Goal: Task Accomplishment & Management: Complete application form

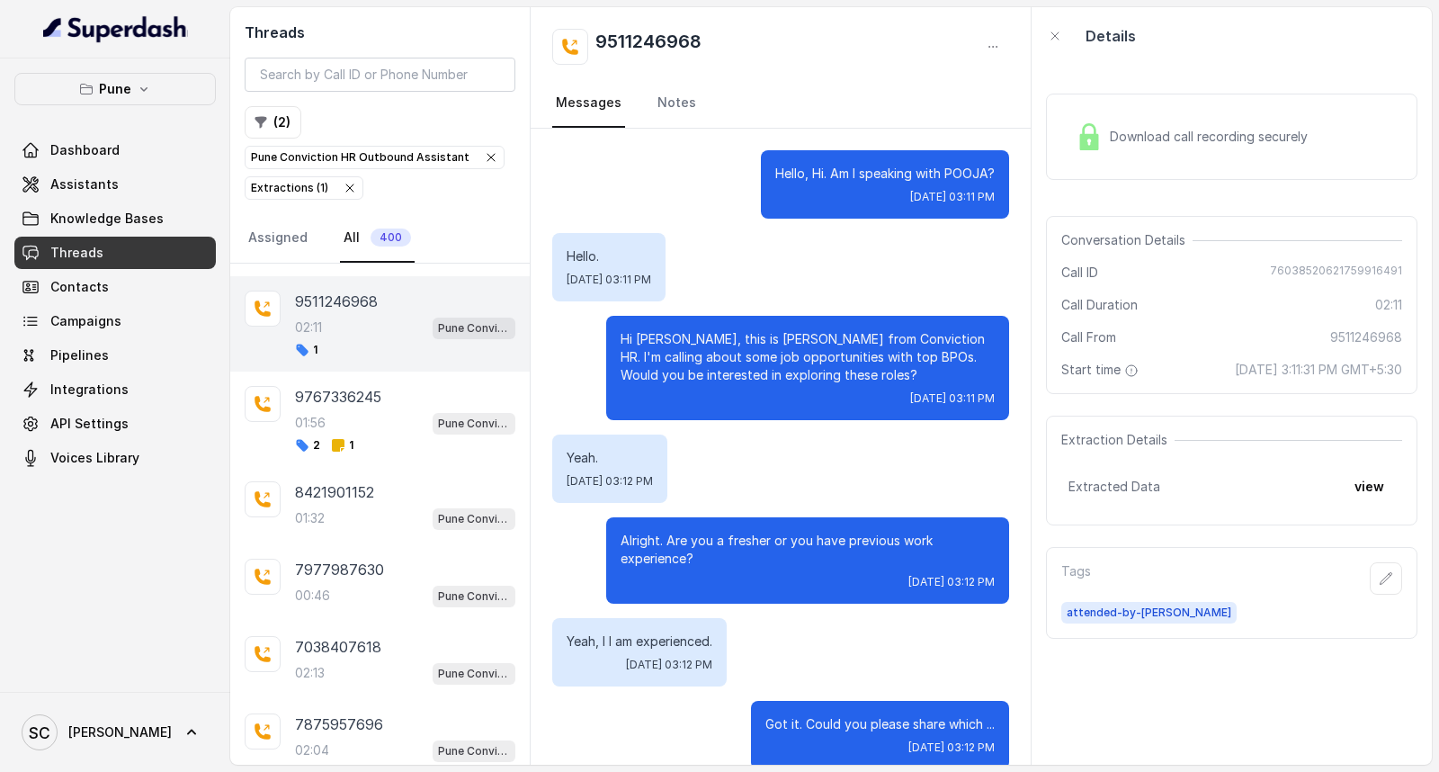
scroll to position [399, 0]
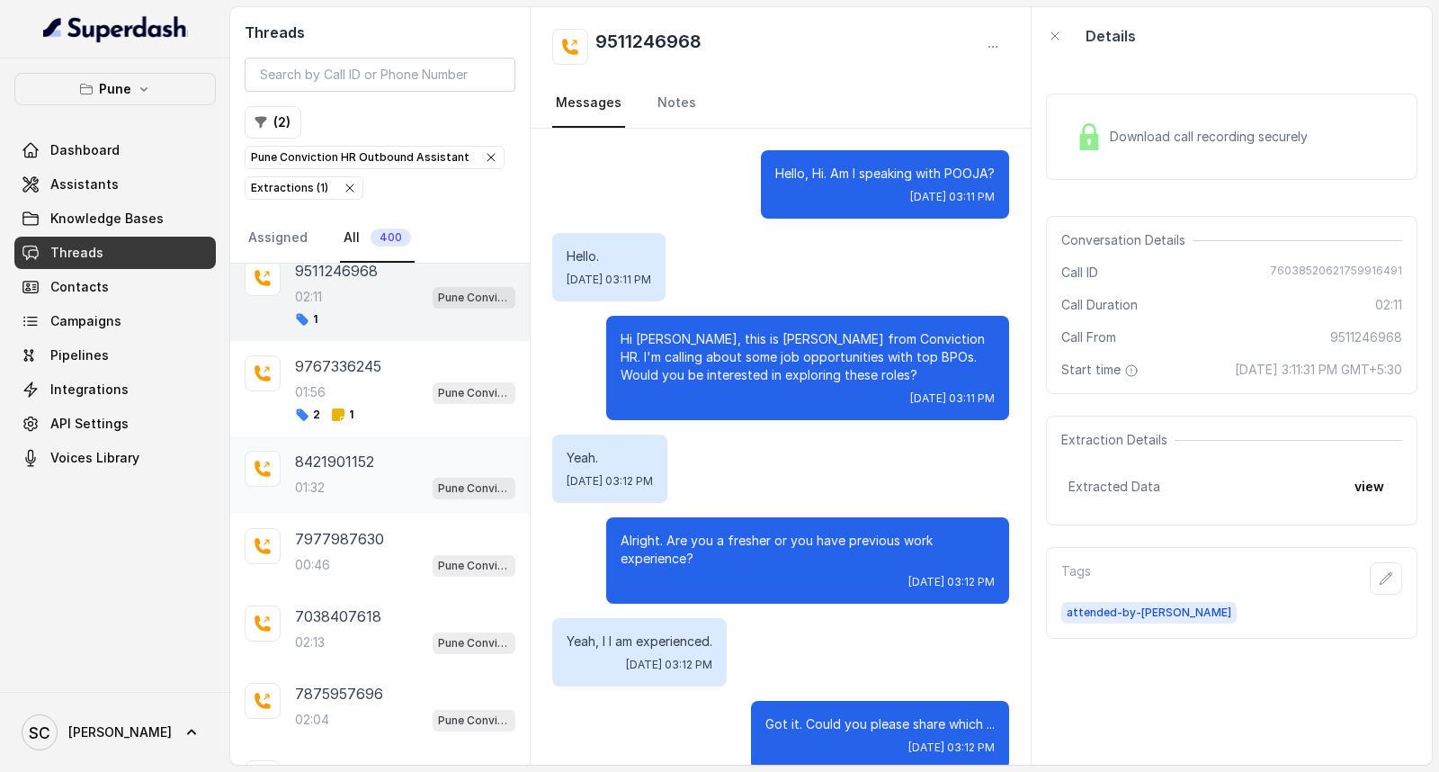
click at [326, 479] on div "01:32 Pune Conviction HR Outbound Assistant" at bounding box center [405, 487] width 220 height 23
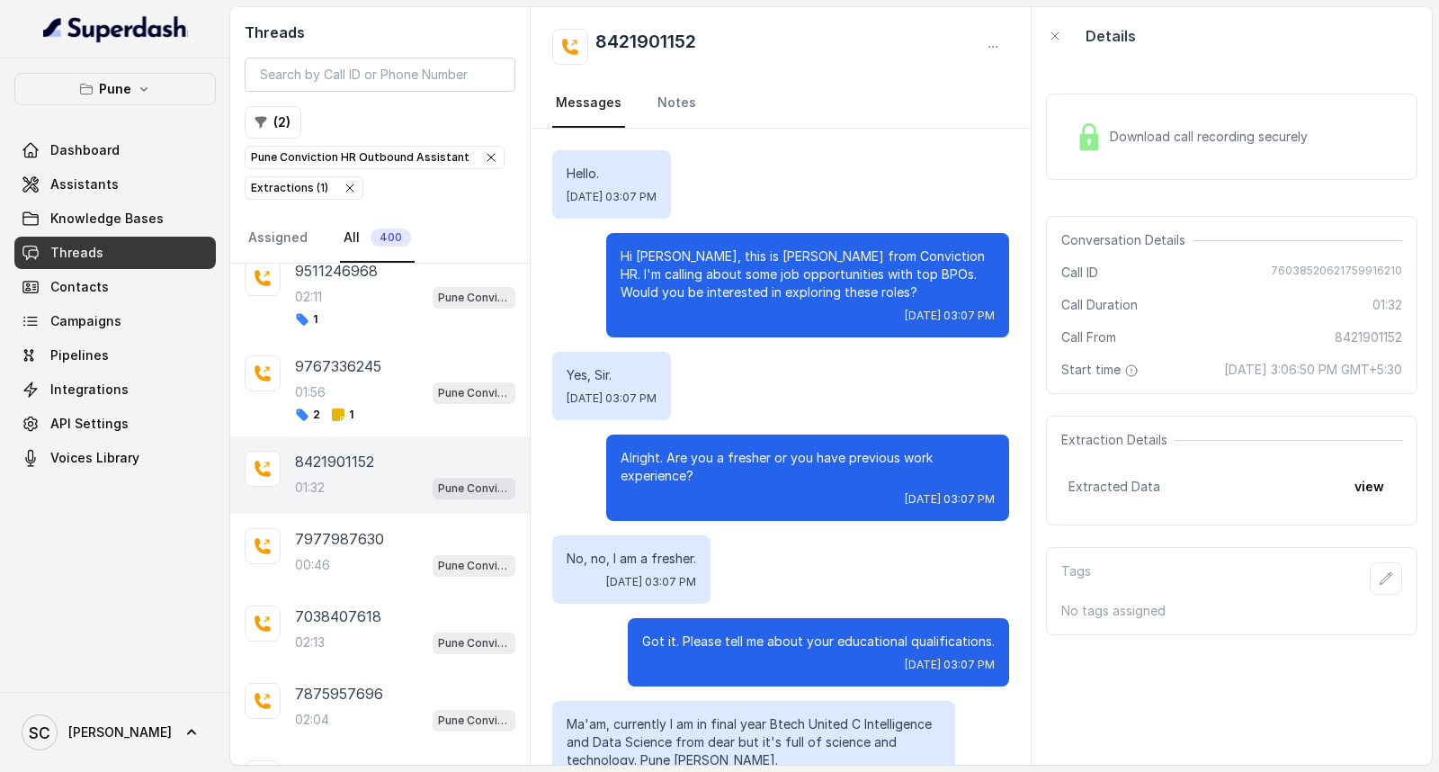
scroll to position [574, 0]
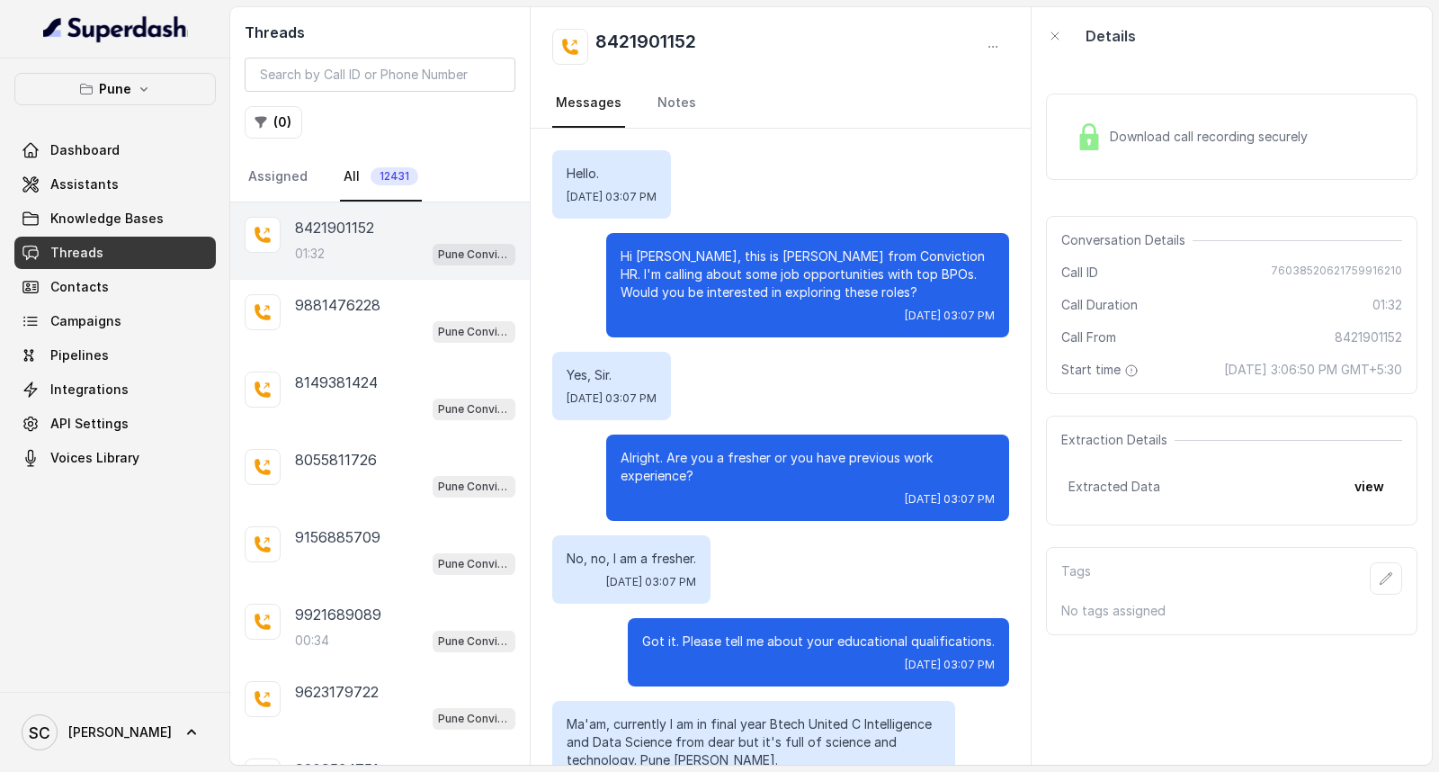
scroll to position [574, 0]
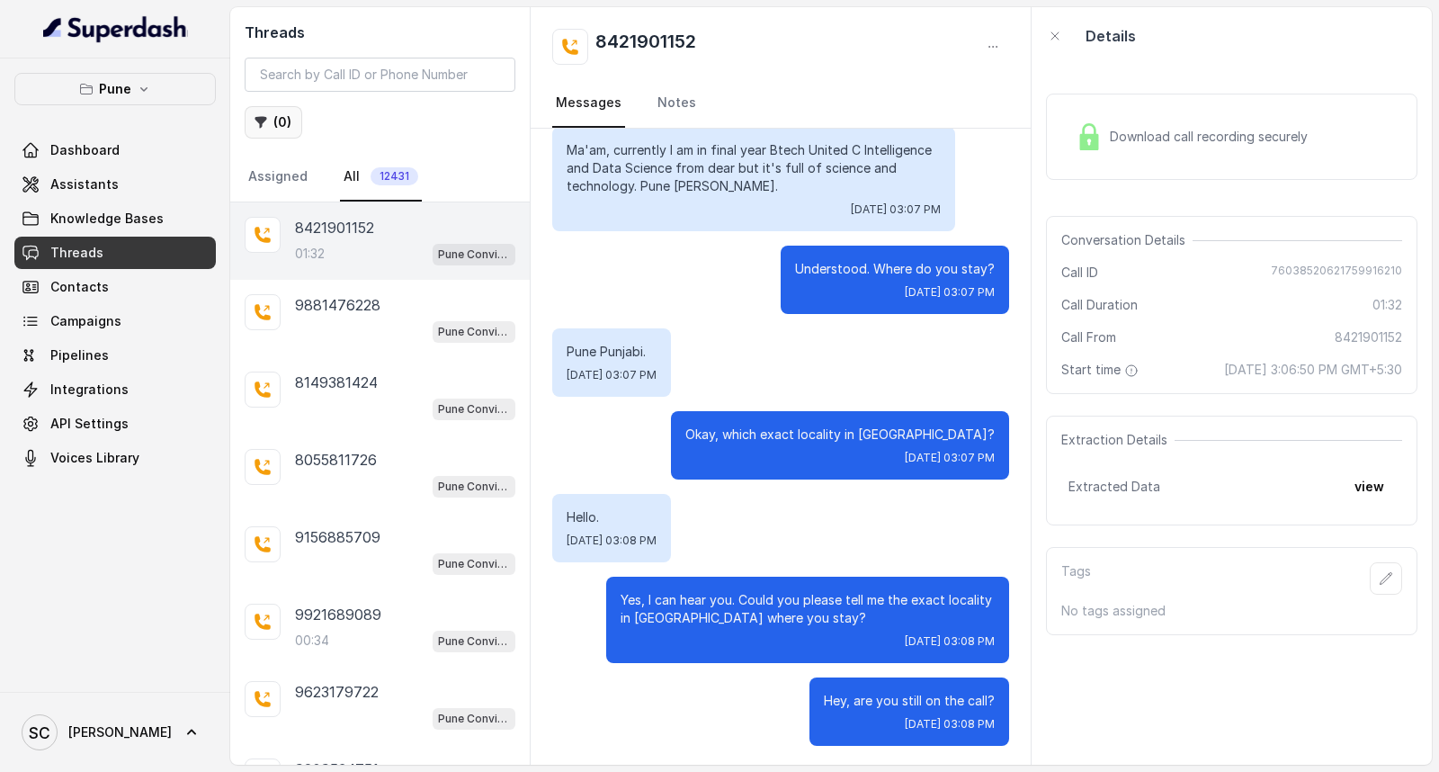
click at [277, 120] on button "( 0 )" at bounding box center [274, 122] width 58 height 32
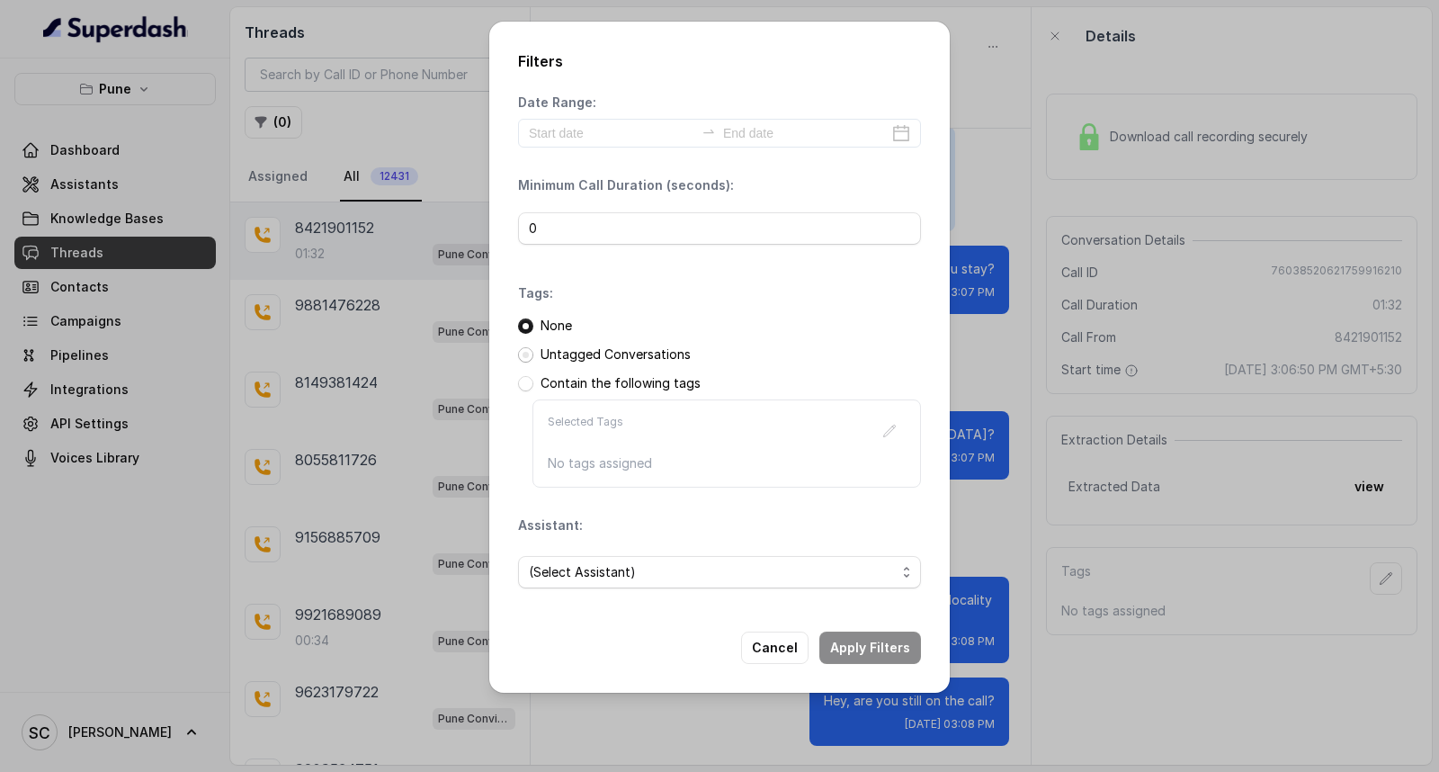
click at [525, 354] on span at bounding box center [525, 354] width 15 height 15
click at [596, 574] on span "(Select Assistant)" at bounding box center [712, 572] width 367 height 22
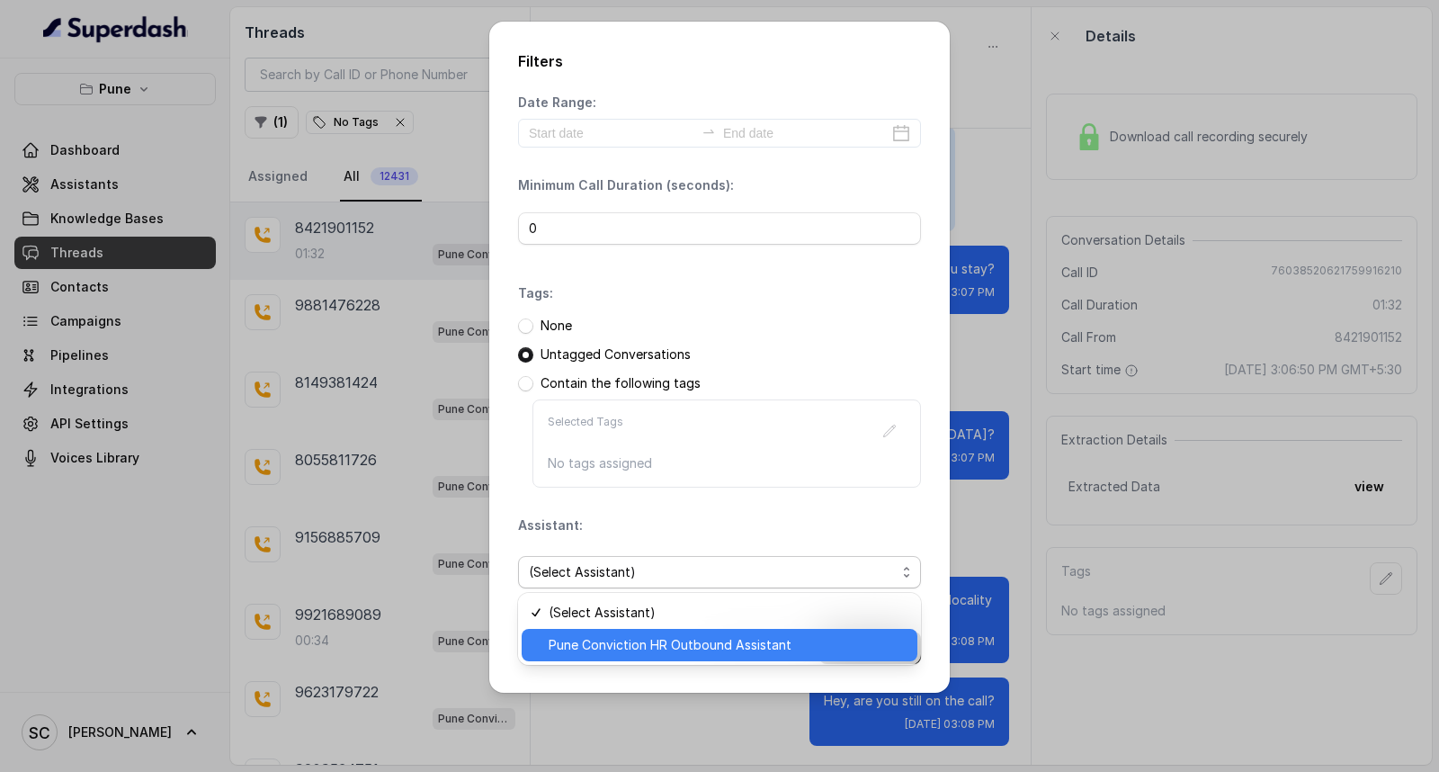
click at [677, 648] on span "Pune Conviction HR Outbound Assistant" at bounding box center [728, 645] width 358 height 22
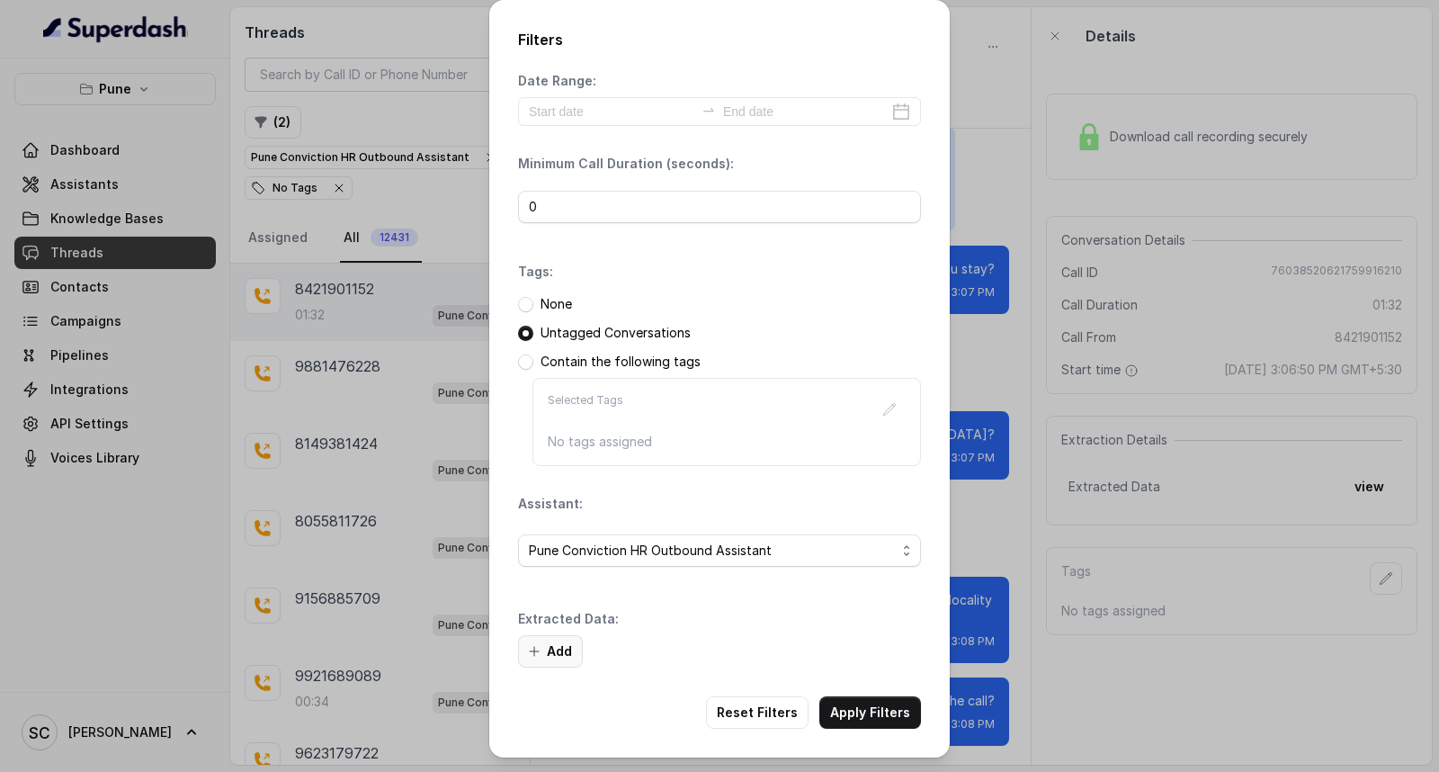
click at [554, 650] on button "Add" at bounding box center [550, 651] width 65 height 32
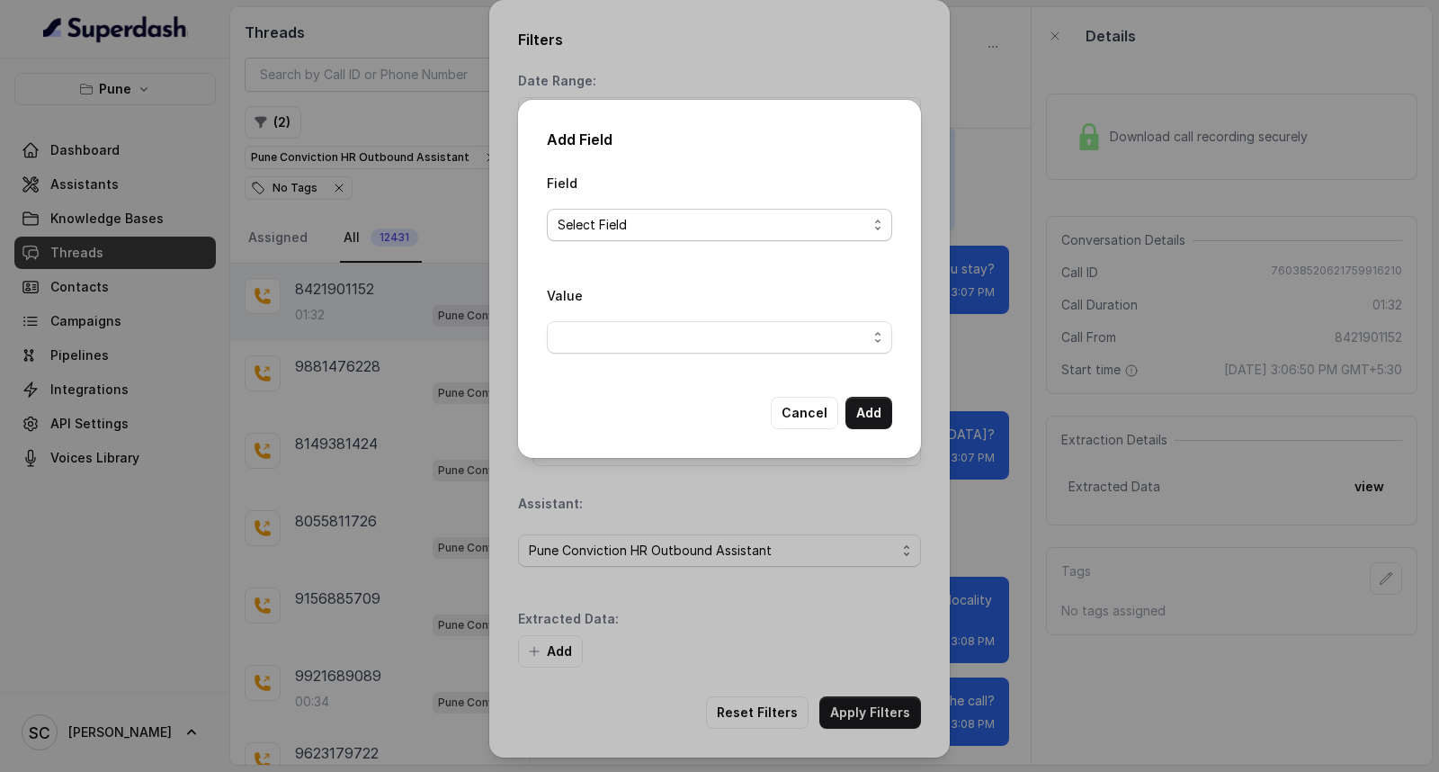
click at [748, 226] on span "Select Field" at bounding box center [712, 225] width 309 height 22
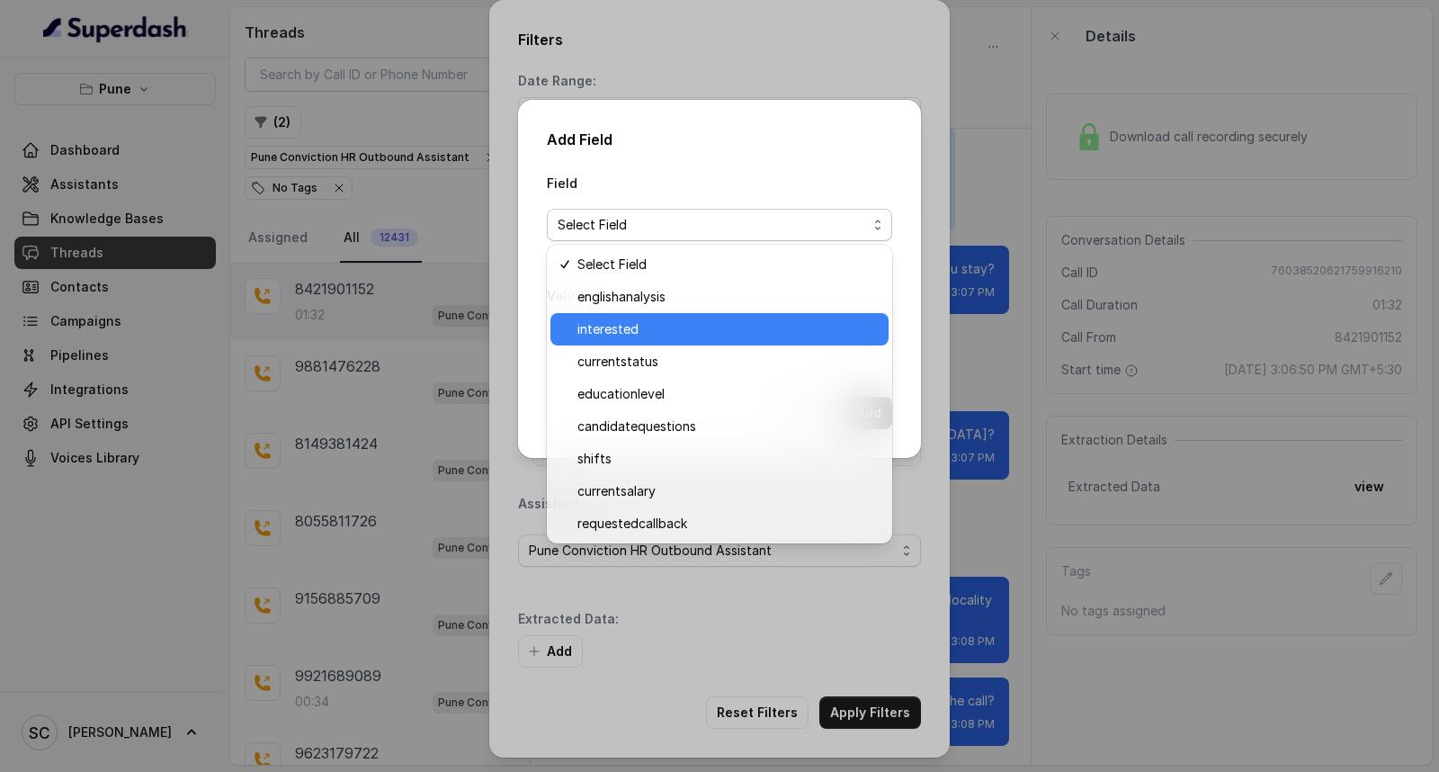
click at [712, 327] on span "interested" at bounding box center [728, 329] width 300 height 22
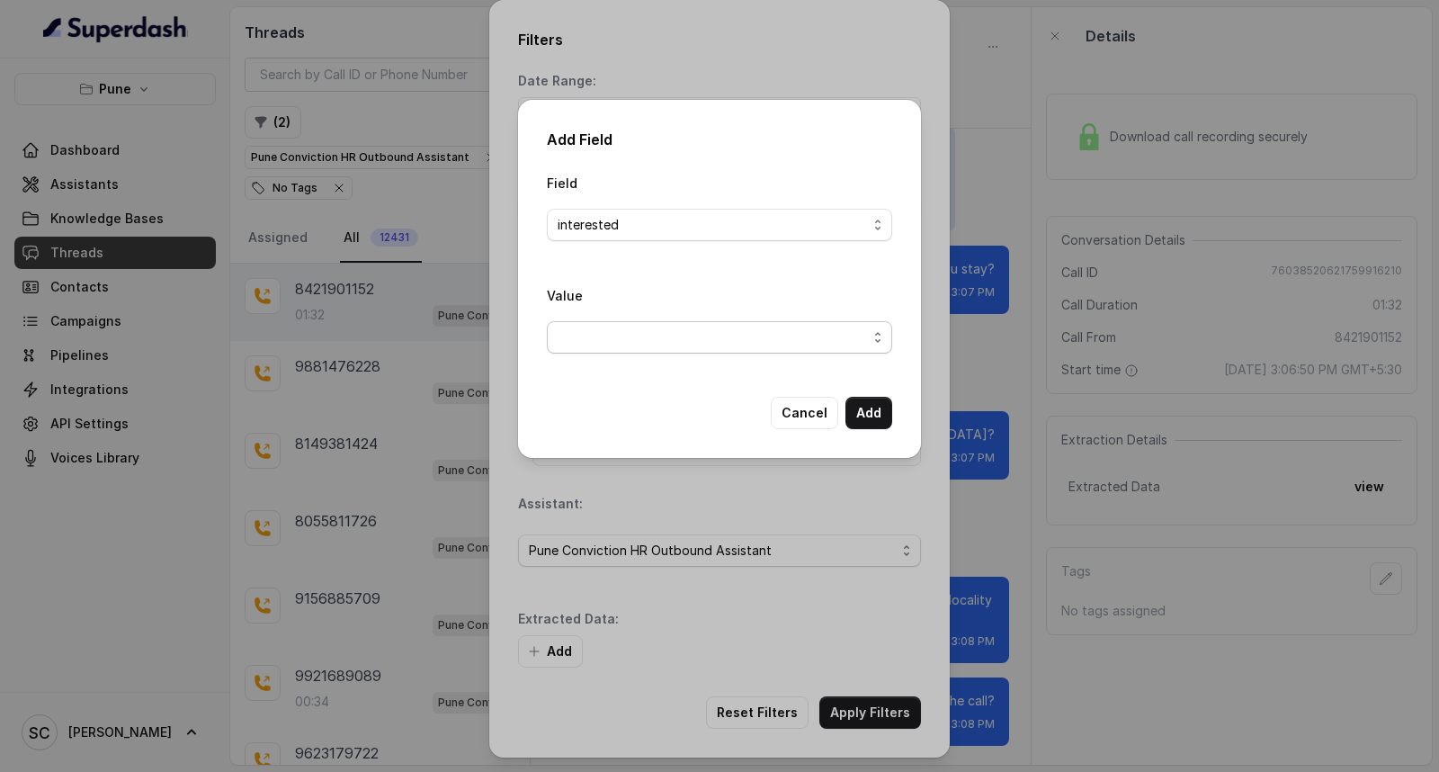
click at [709, 336] on span "button" at bounding box center [719, 337] width 345 height 32
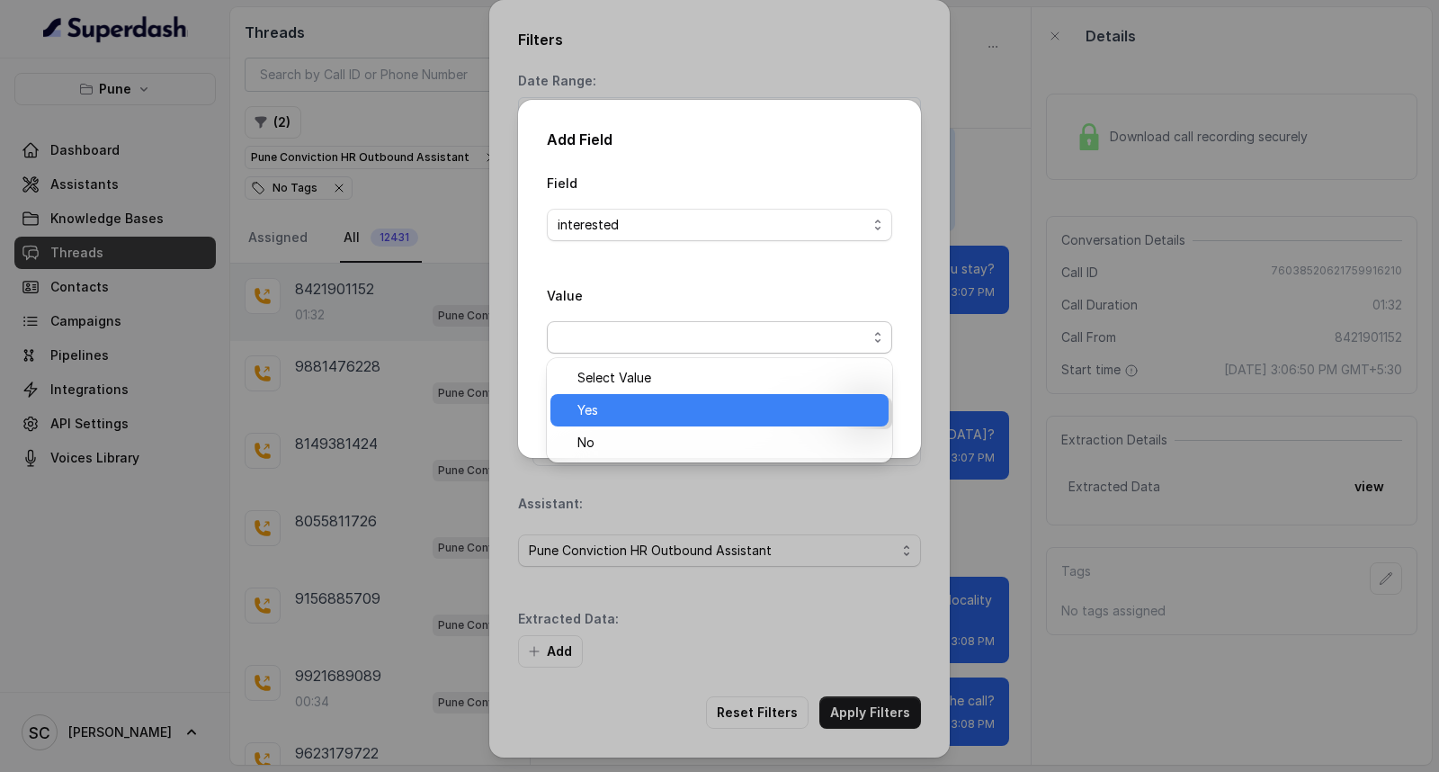
click at [703, 398] on div "Yes" at bounding box center [720, 410] width 338 height 32
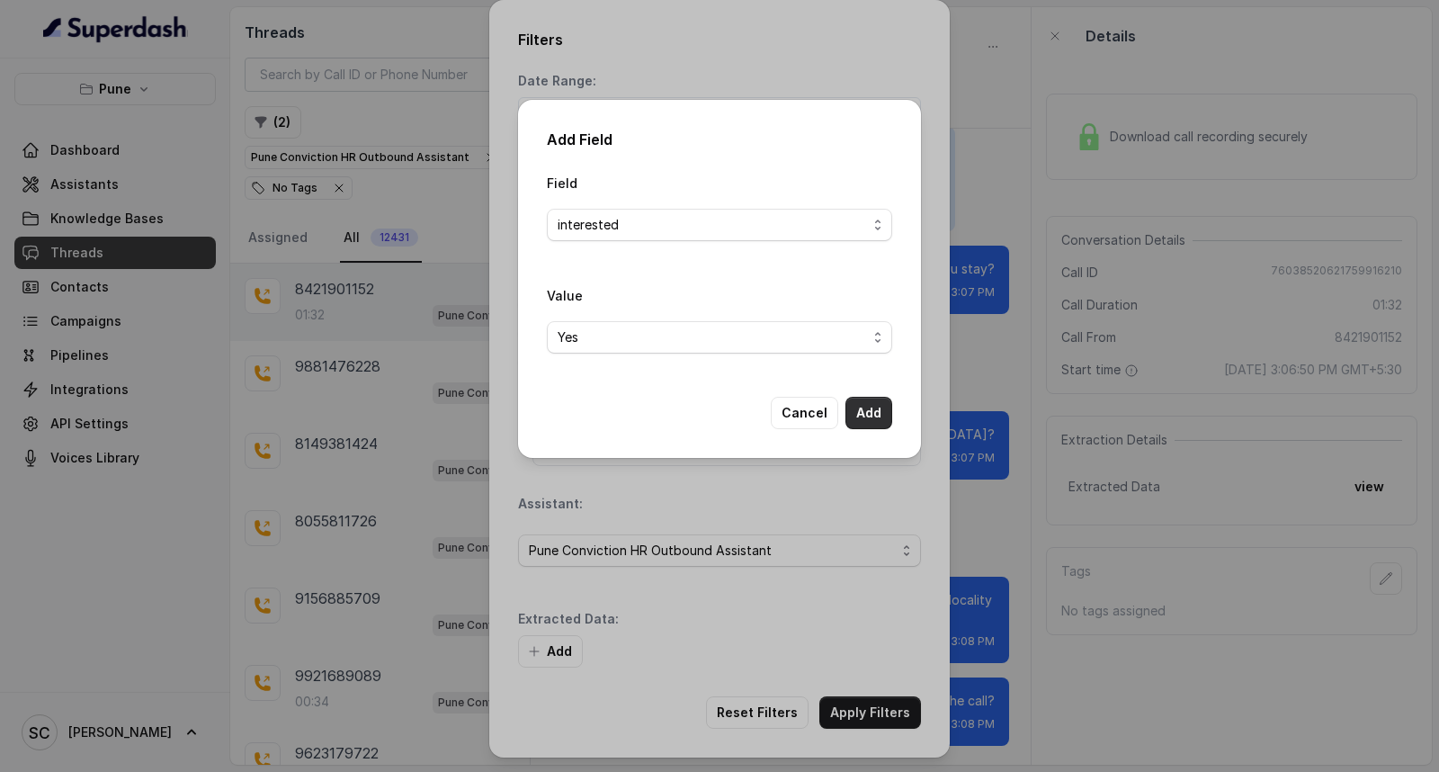
click at [861, 405] on button "Add" at bounding box center [869, 413] width 47 height 32
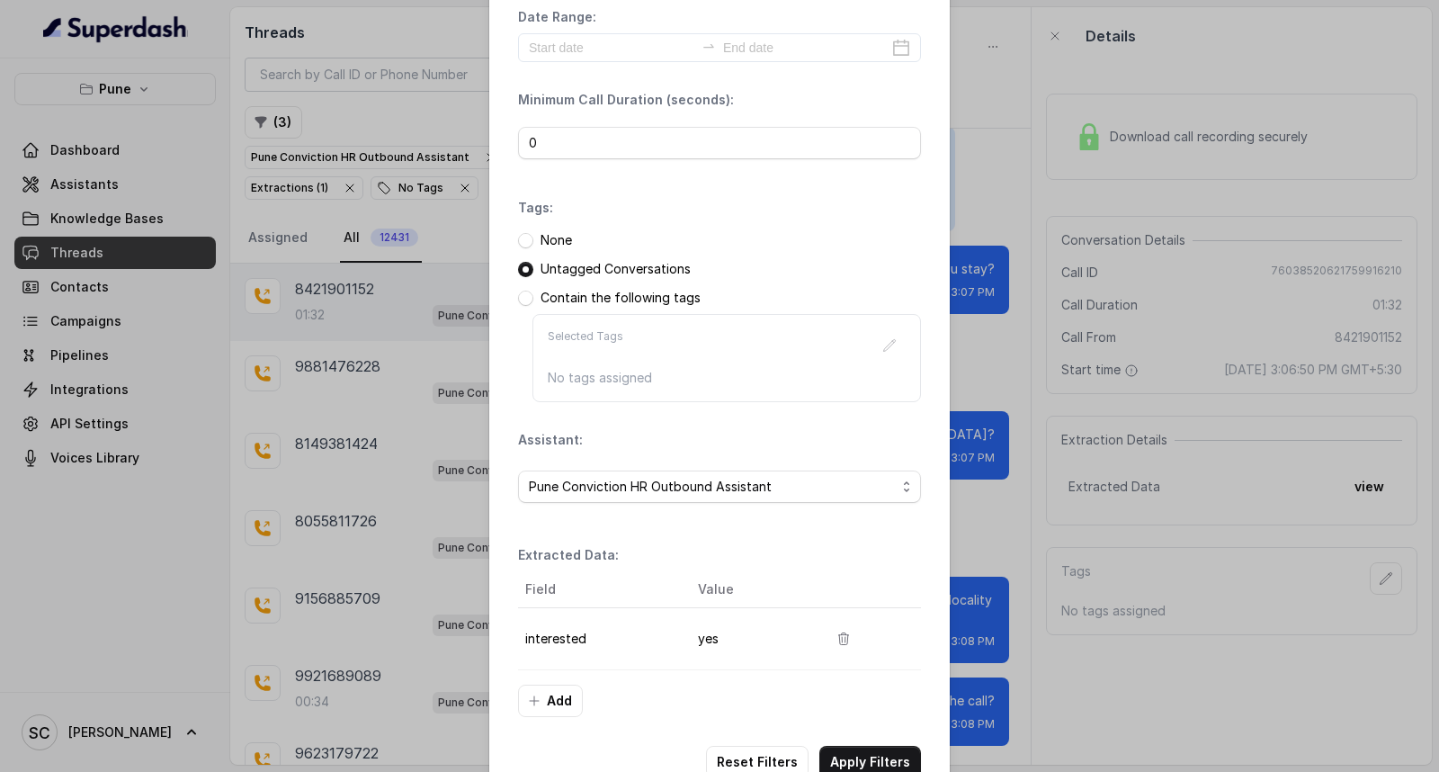
scroll to position [113, 0]
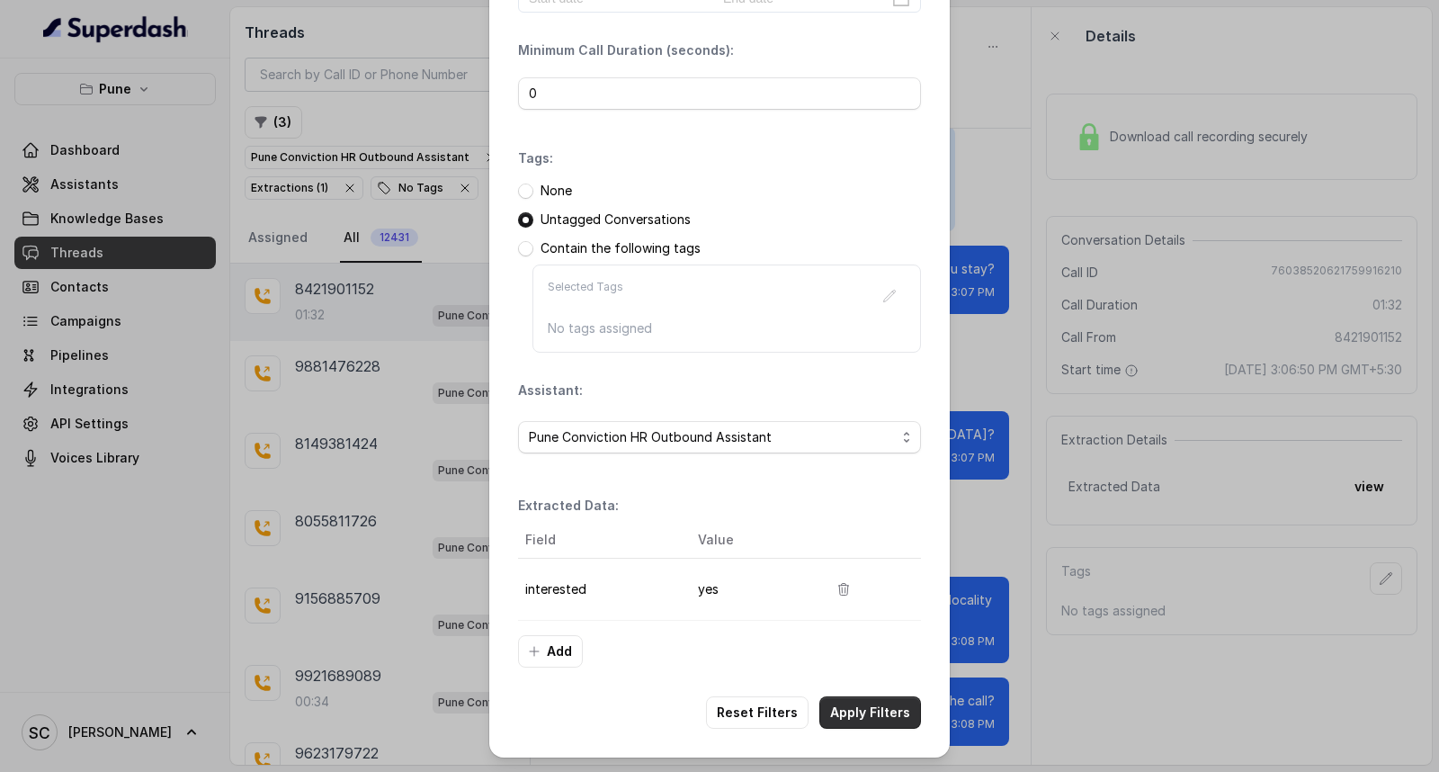
click at [850, 712] on button "Apply Filters" at bounding box center [871, 712] width 102 height 32
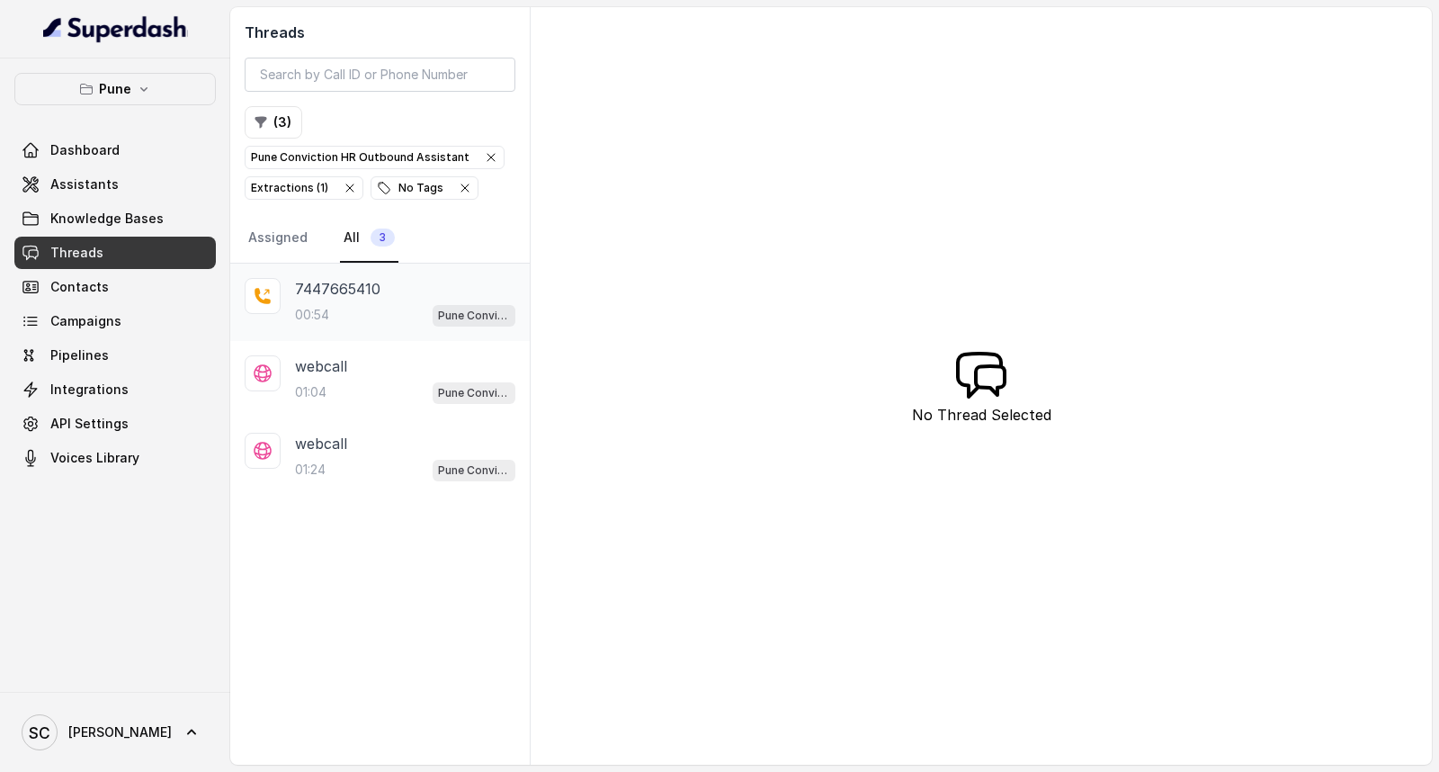
click at [343, 303] on div "00:54 Pune Conviction HR Outbound Assistant" at bounding box center [405, 314] width 220 height 23
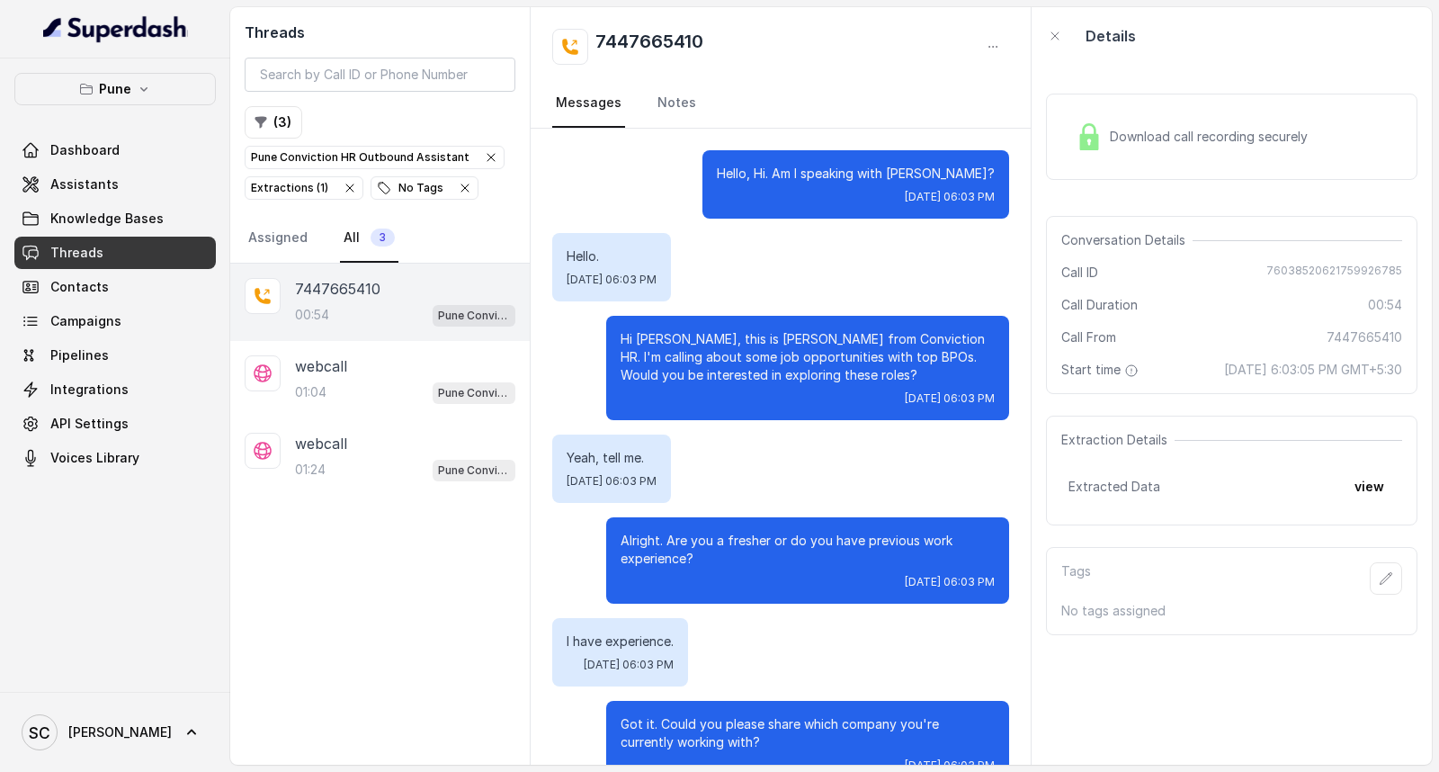
scroll to position [390, 0]
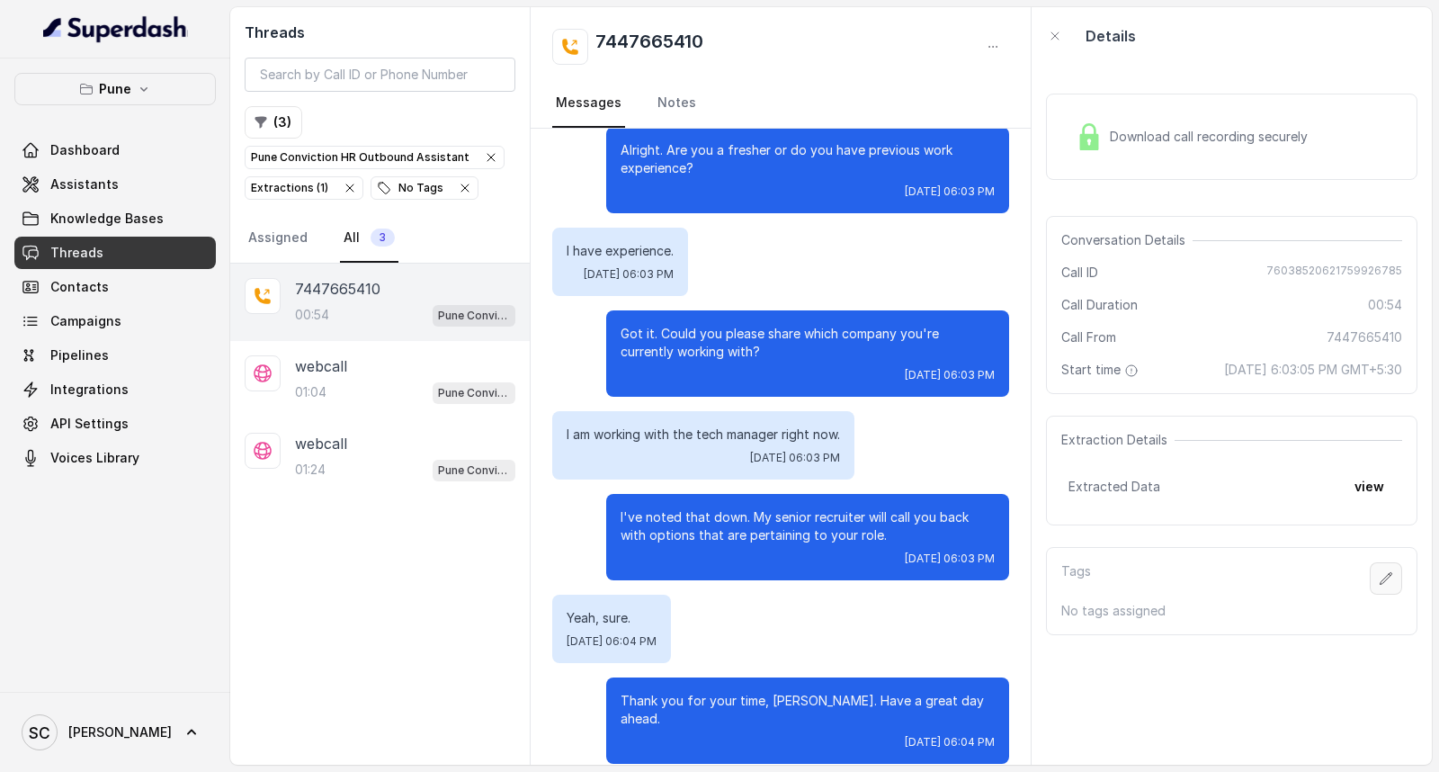
click at [1381, 577] on icon "button" at bounding box center [1387, 578] width 12 height 12
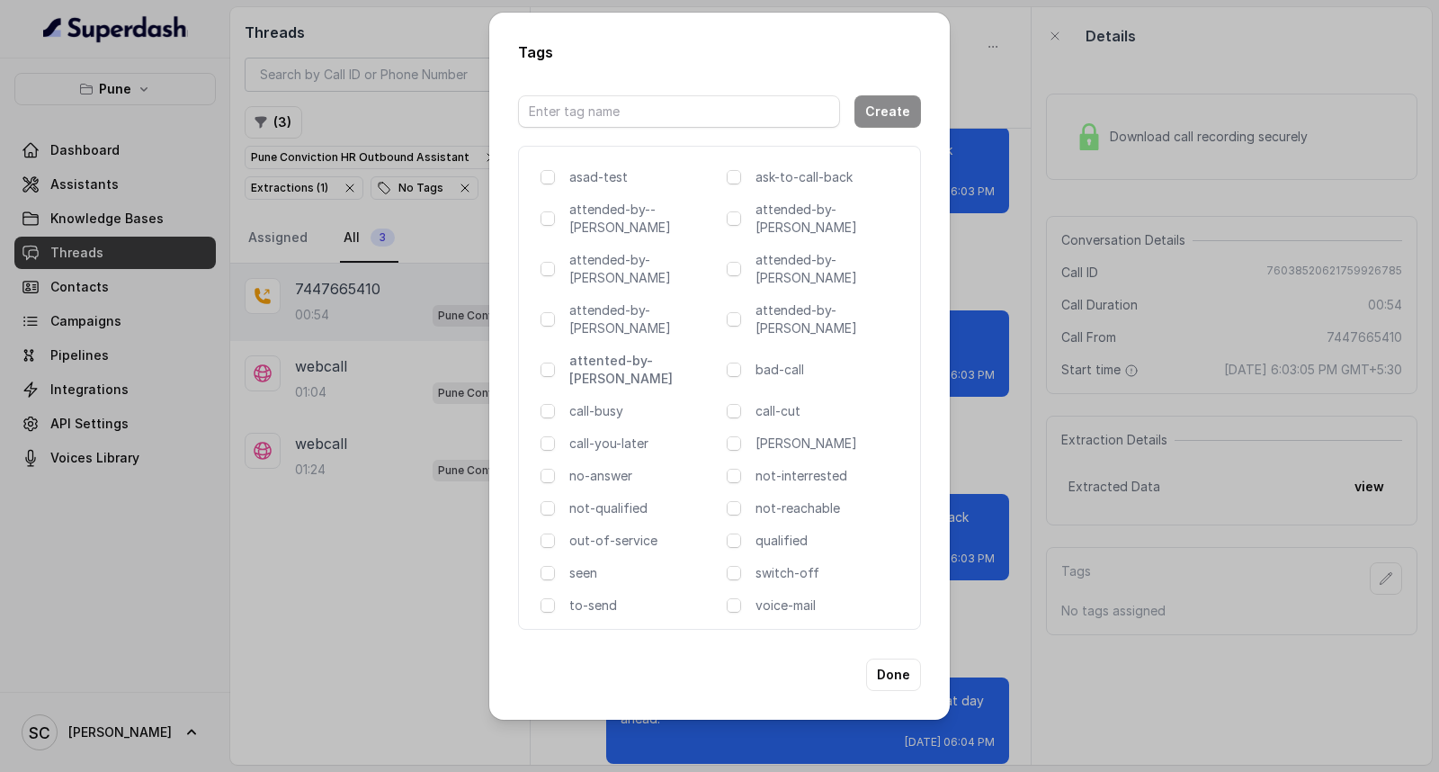
click at [605, 352] on p "attented-by-[PERSON_NAME]" at bounding box center [644, 370] width 150 height 36
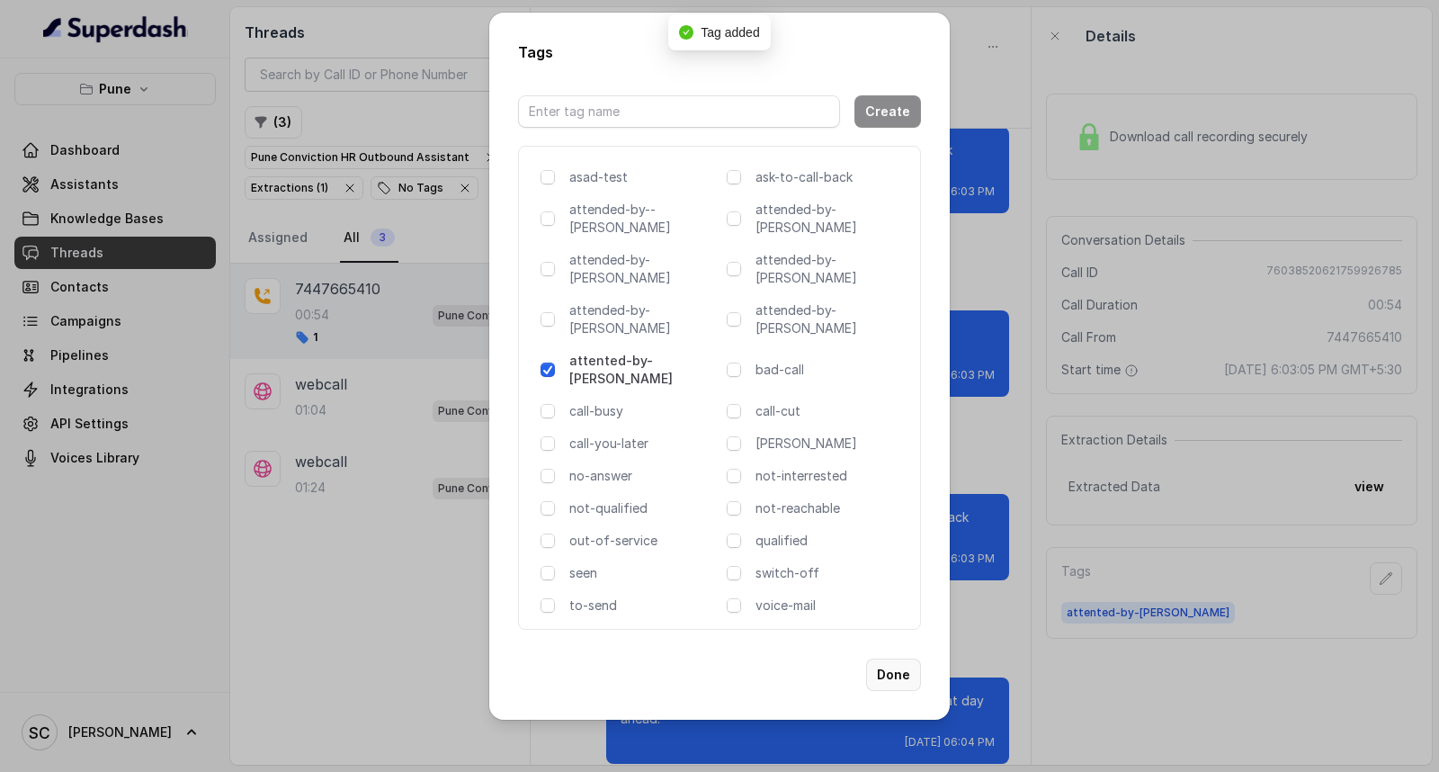
click at [880, 659] on button "Done" at bounding box center [893, 675] width 55 height 32
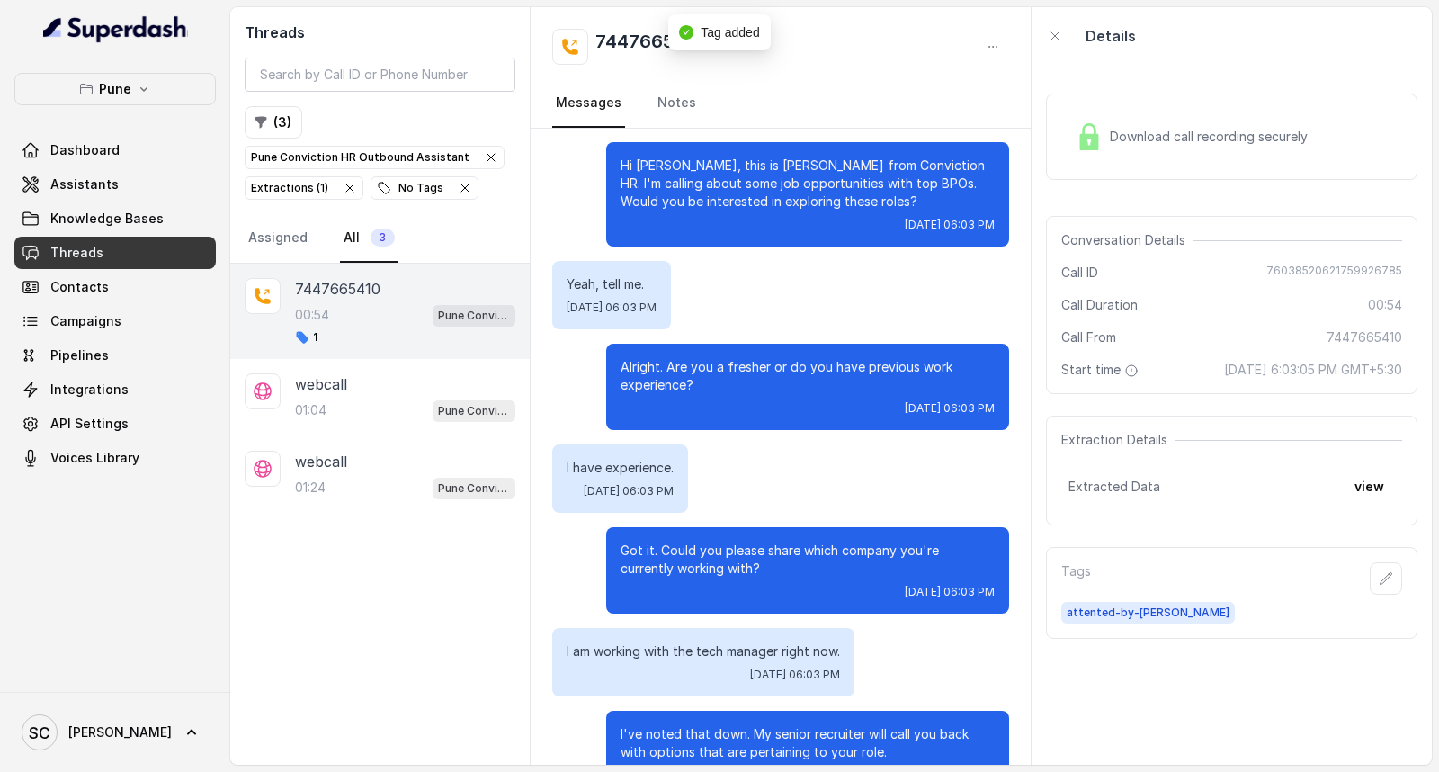
scroll to position [0, 0]
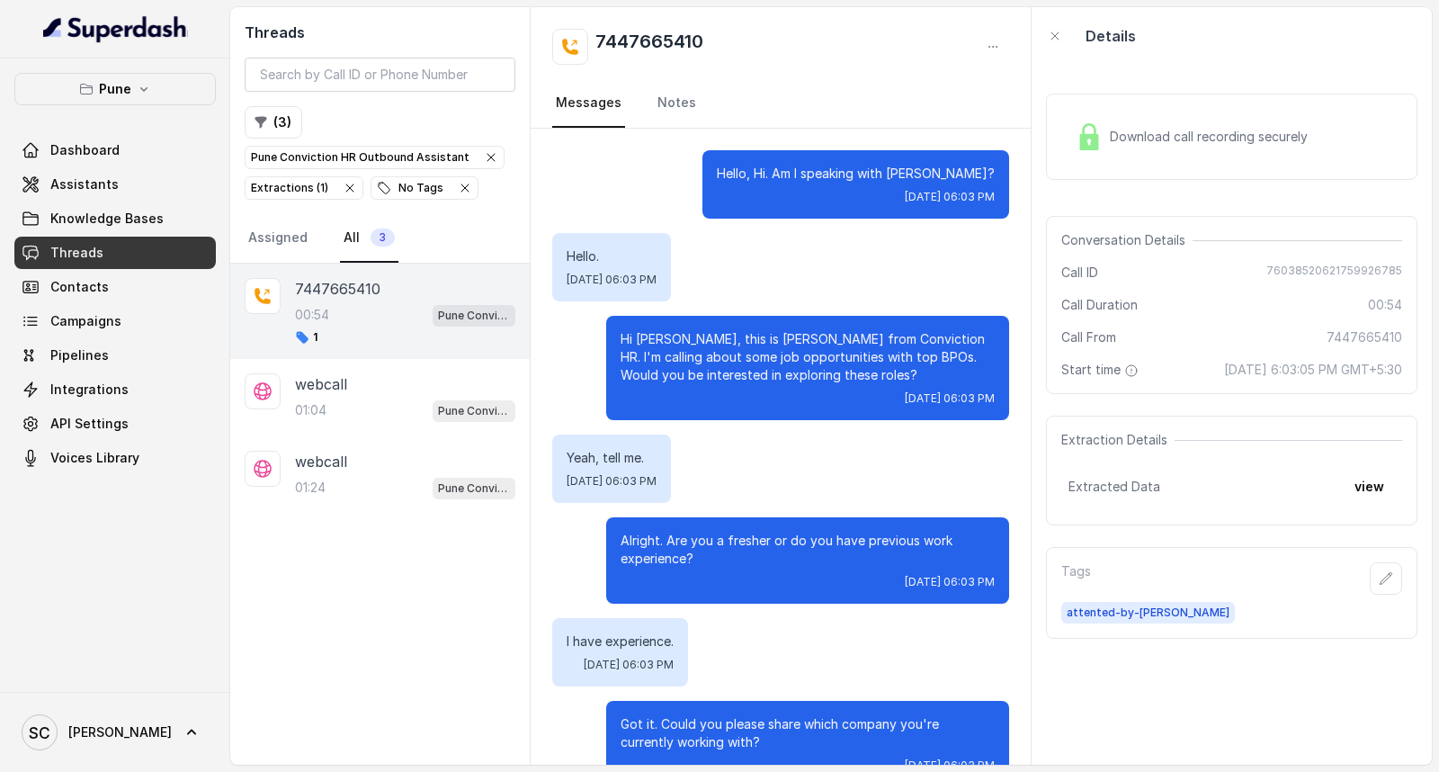
click at [682, 38] on h2 "7447665410" at bounding box center [650, 47] width 108 height 36
copy div "7447665410"
click at [670, 108] on link "Notes" at bounding box center [677, 103] width 46 height 49
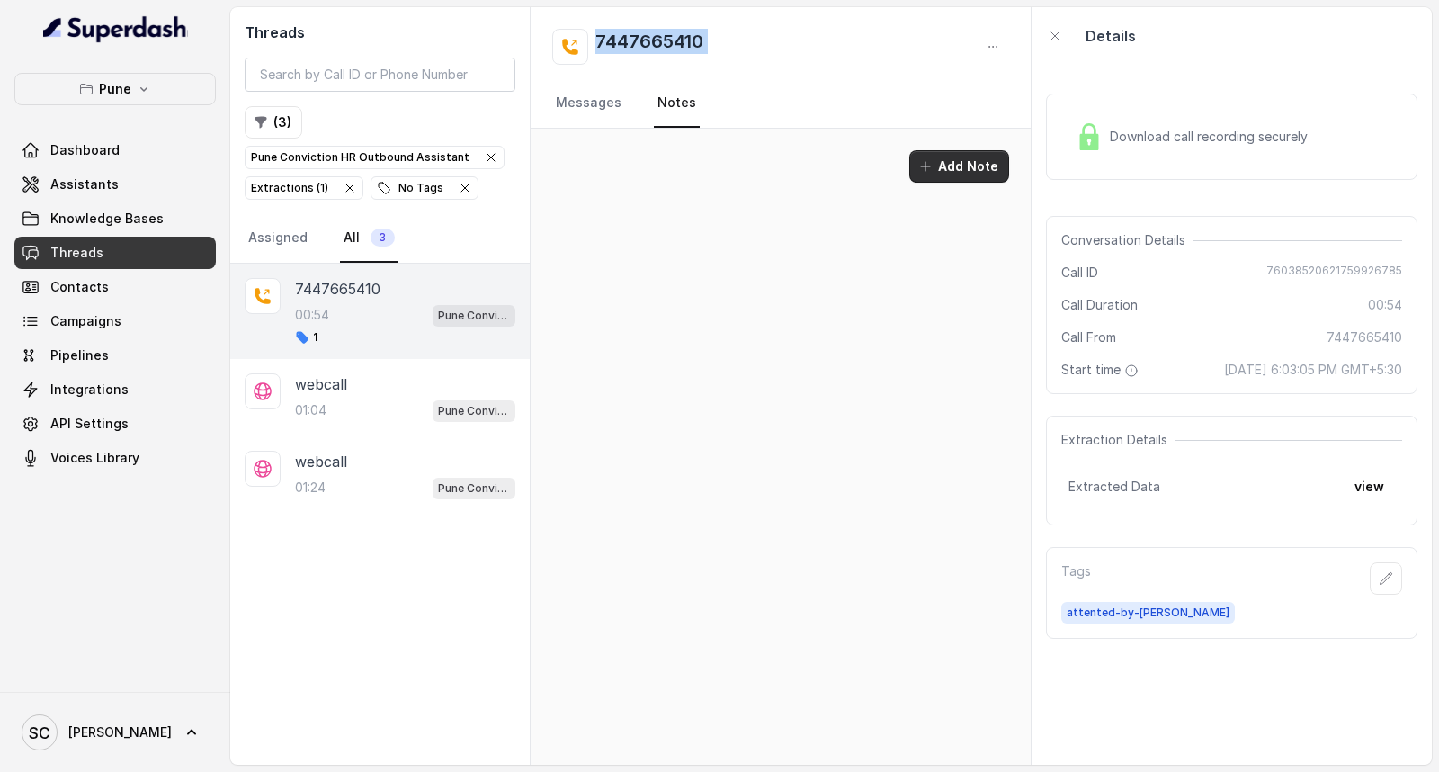
click at [956, 169] on button "Add Note" at bounding box center [959, 166] width 100 height 32
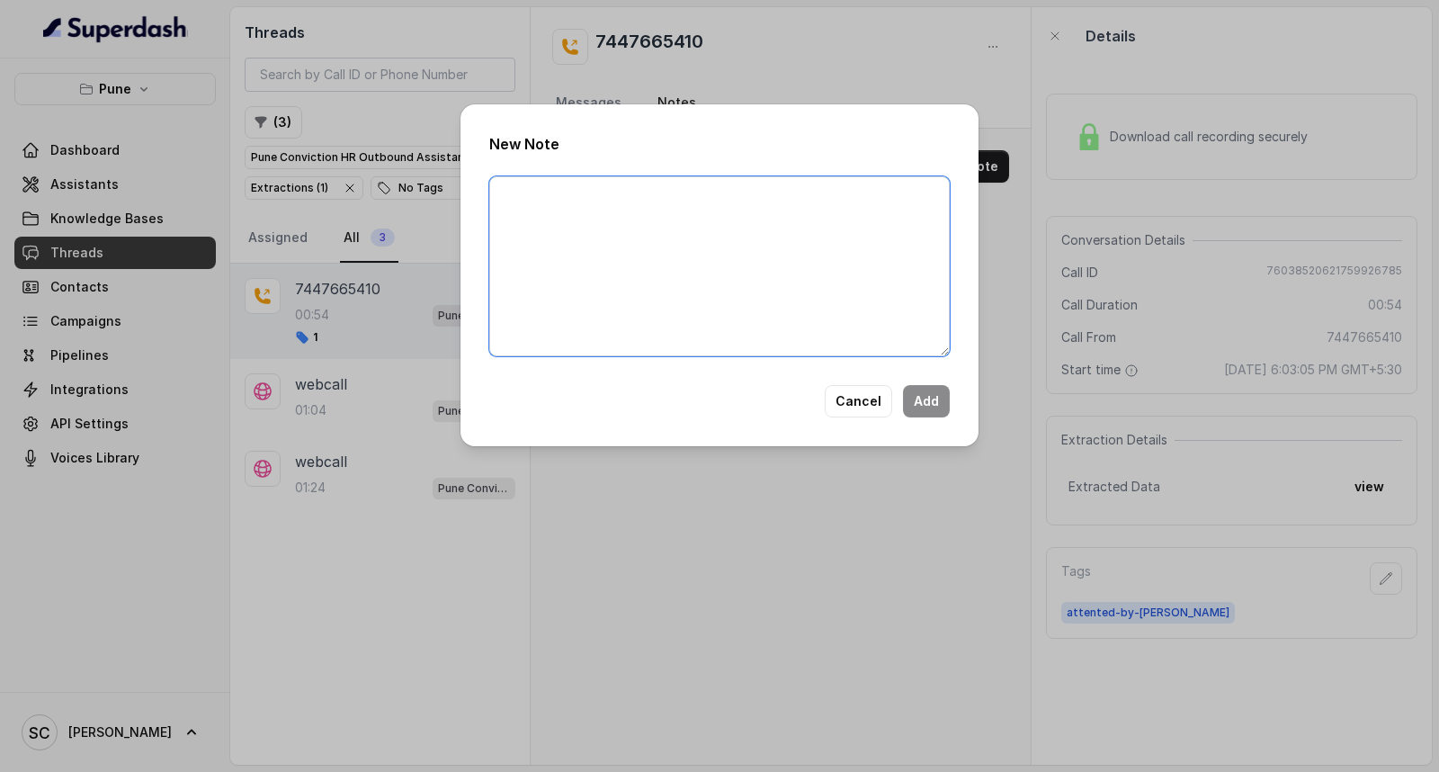
click at [819, 280] on textarea at bounding box center [719, 266] width 461 height 180
paste textarea "Name Number Recruiter Name of attender Comments AI Improvement"
click at [582, 190] on textarea "Name Number Recruiter Name of attender Comments AI Improvement" at bounding box center [719, 266] width 461 height 180
click at [563, 220] on textarea "Name Brijesh Number Recruiter Name of attender Comments AI Improvement" at bounding box center [719, 266] width 461 height 180
click at [570, 236] on textarea "Name Brijesh Number 7447665410 Recruiter Name of attender Comments AI Improveme…" at bounding box center [719, 266] width 461 height 180
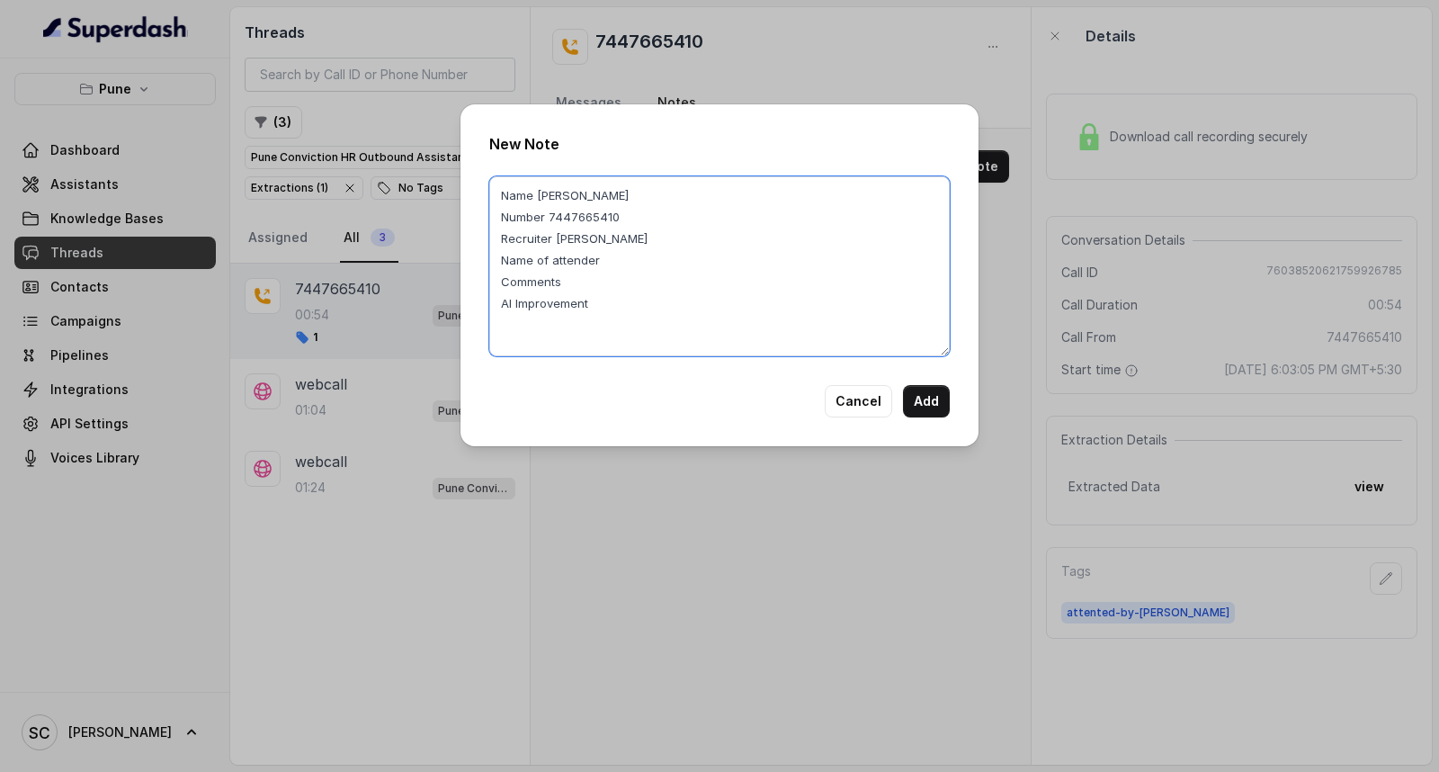
click at [641, 261] on textarea "Name Brijesh Number 7447665410 Recruiter RUPAL Name of attender Comments AI Imp…" at bounding box center [719, 266] width 461 height 180
click at [595, 282] on textarea "Name Brijesh Number 7447665410 Recruiter RUPAL Name of attender RUPAL Comments …" at bounding box center [719, 266] width 461 height 180
paste textarea "Candidate is working & not looking for switch"
type textarea "Name [PERSON_NAME] Number 7447665410 Recruiter [PERSON_NAME] Name of attender […"
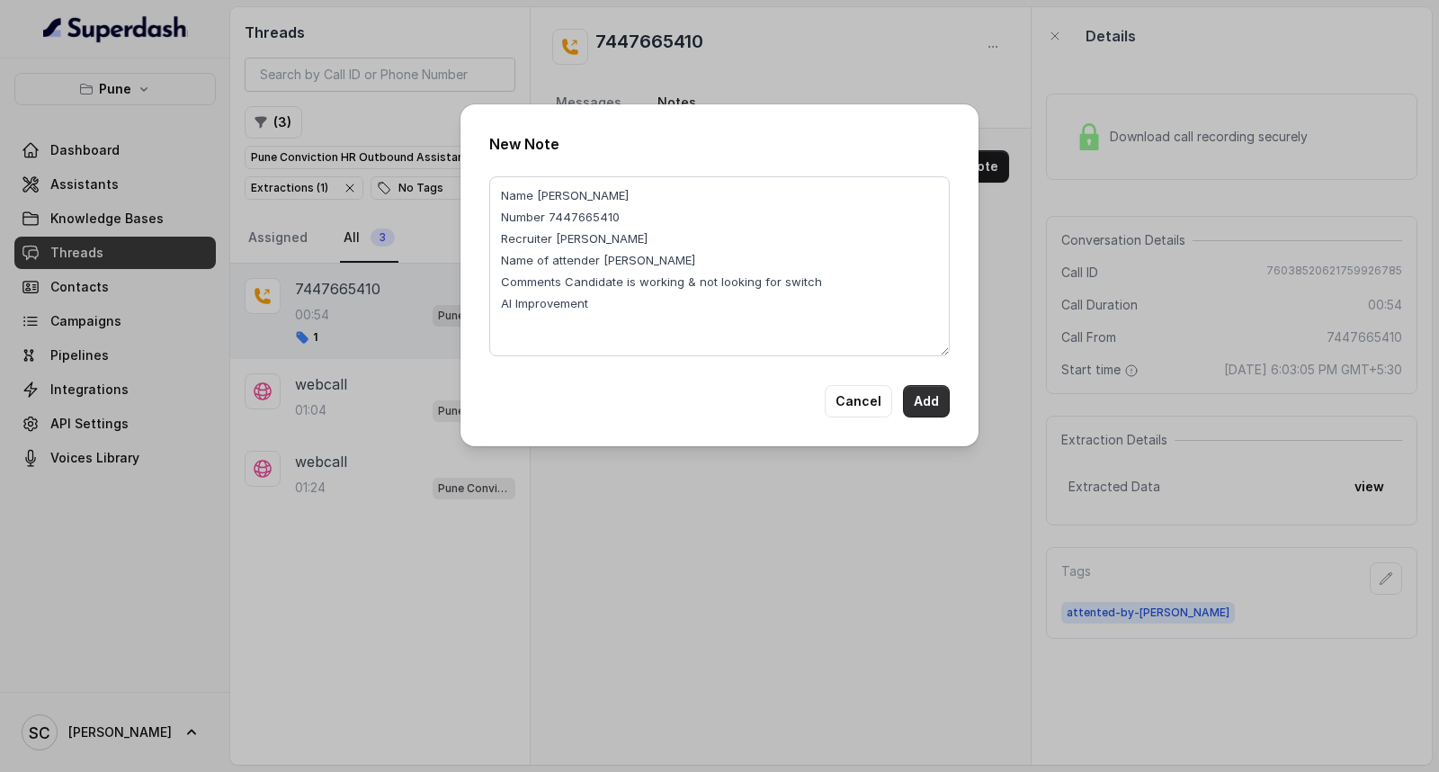
click at [934, 397] on button "Add" at bounding box center [926, 401] width 47 height 32
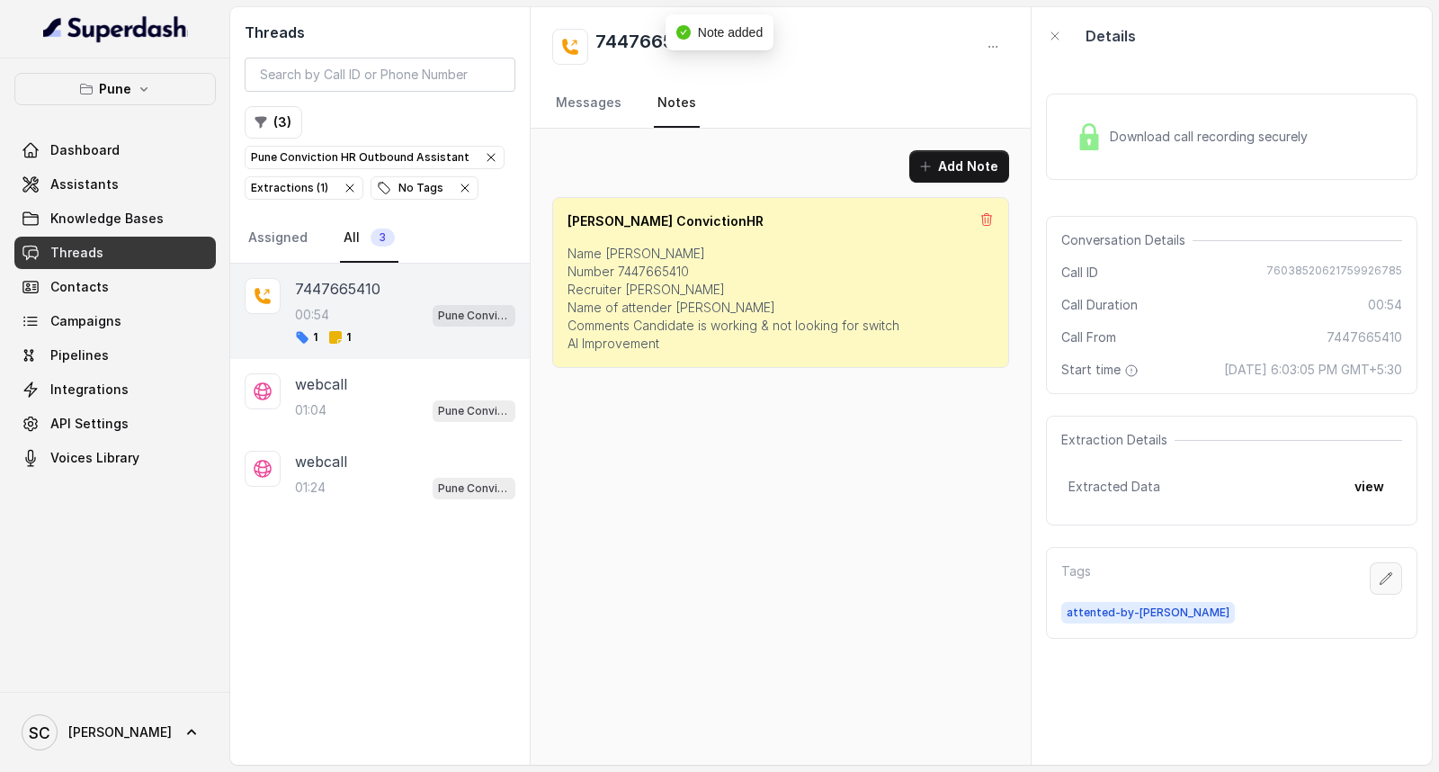
click at [1370, 573] on button "button" at bounding box center [1386, 578] width 32 height 32
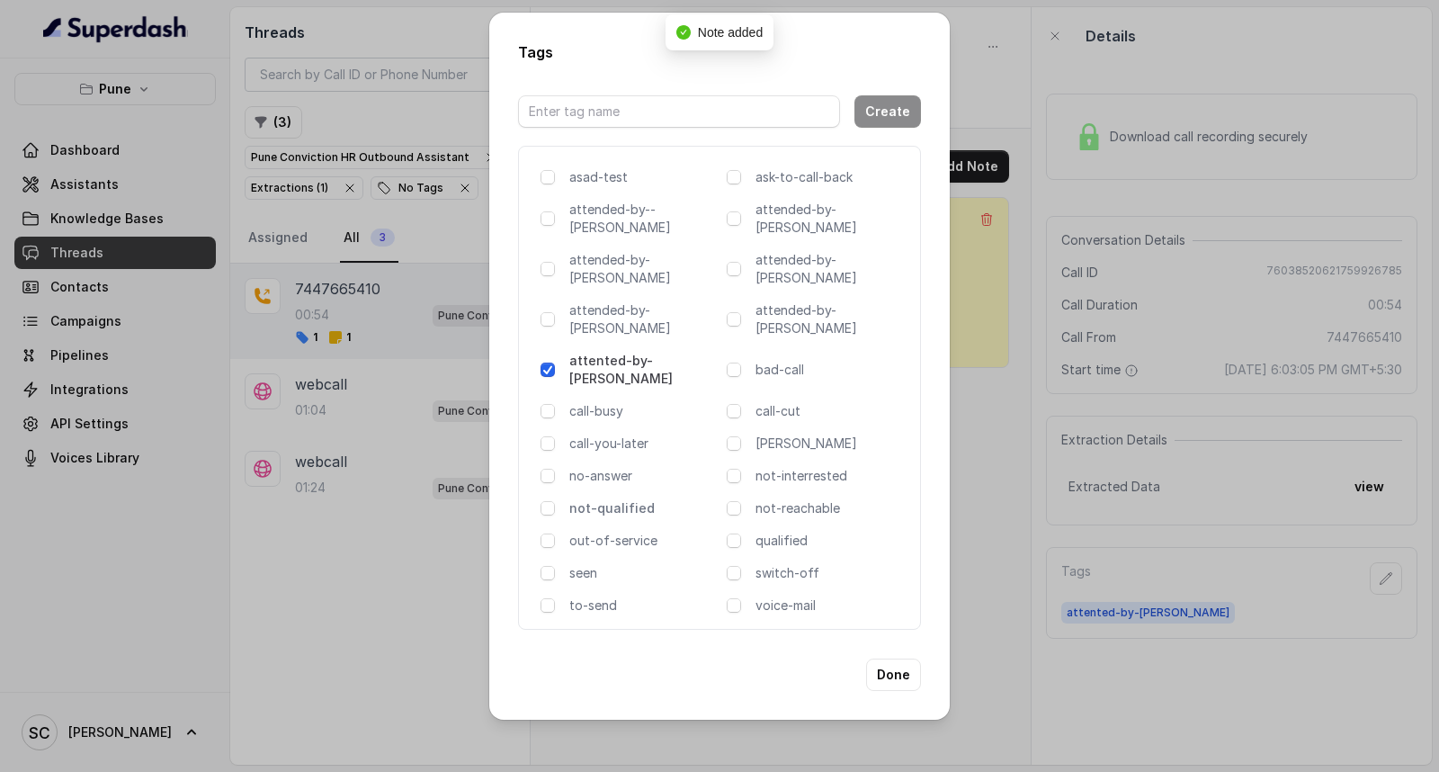
click at [587, 499] on p "not-qualified" at bounding box center [644, 508] width 150 height 18
click at [900, 659] on button "Done" at bounding box center [893, 675] width 55 height 32
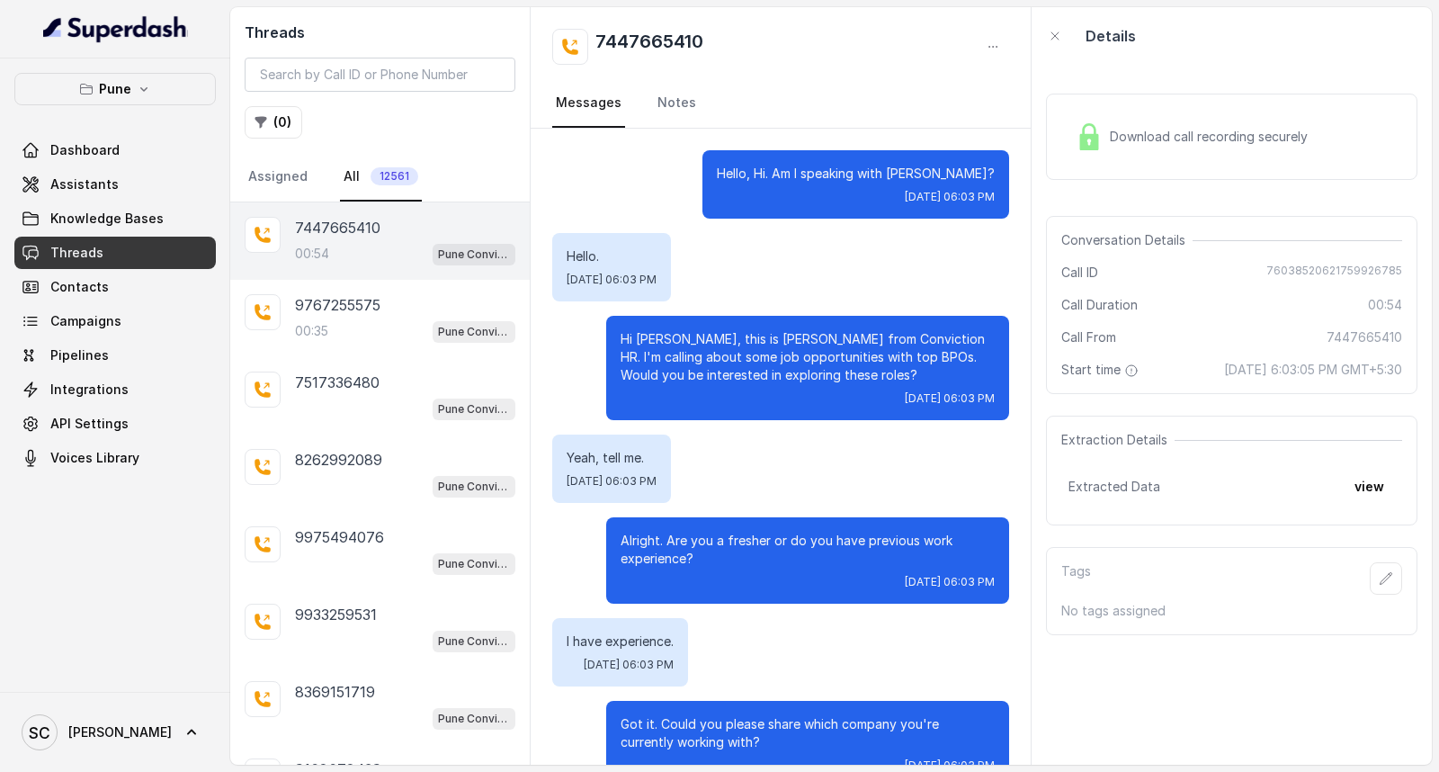
scroll to position [390, 0]
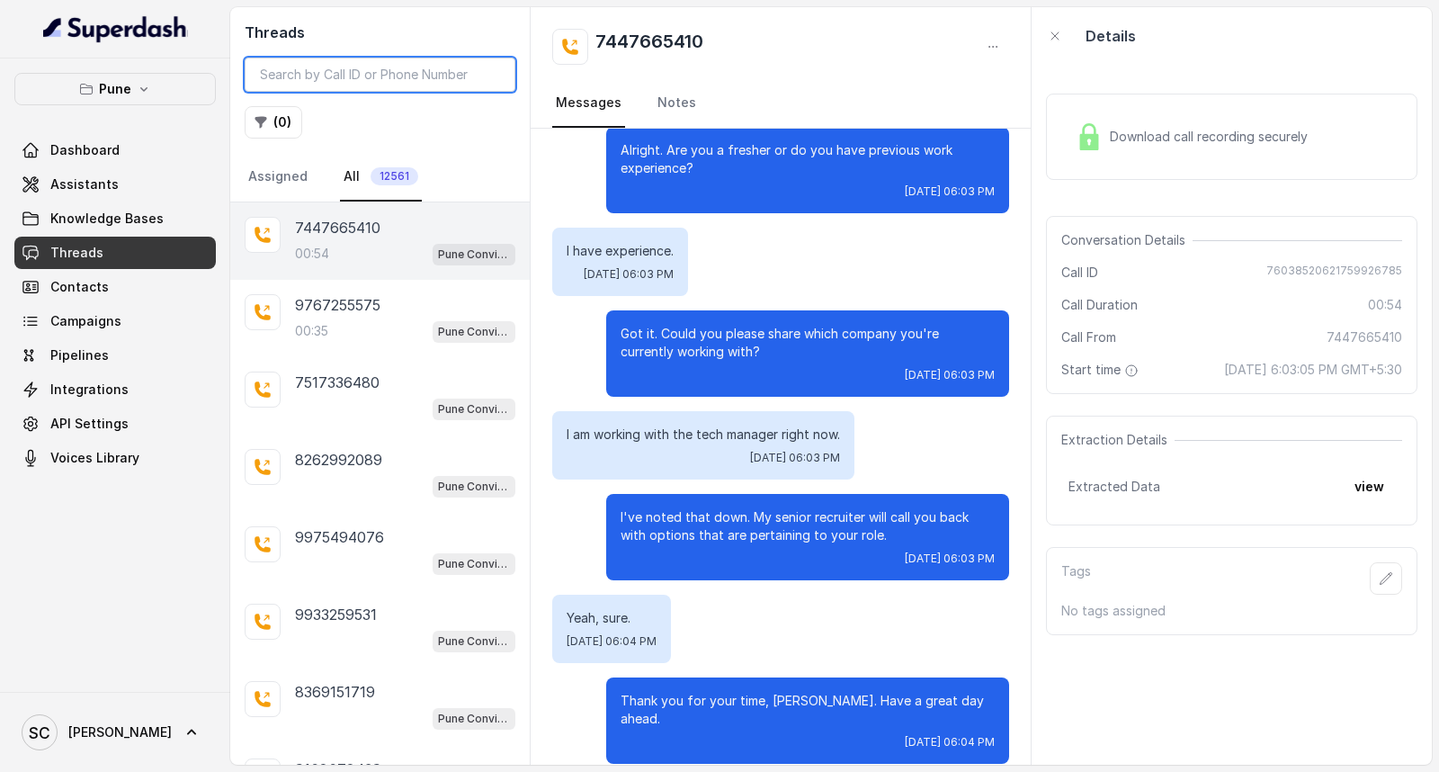
click at [390, 75] on input "search" at bounding box center [380, 75] width 271 height 34
click at [584, 267] on span "[DATE] 06:03 PM" at bounding box center [629, 274] width 90 height 14
click at [1379, 578] on icon "button" at bounding box center [1386, 578] width 14 height 14
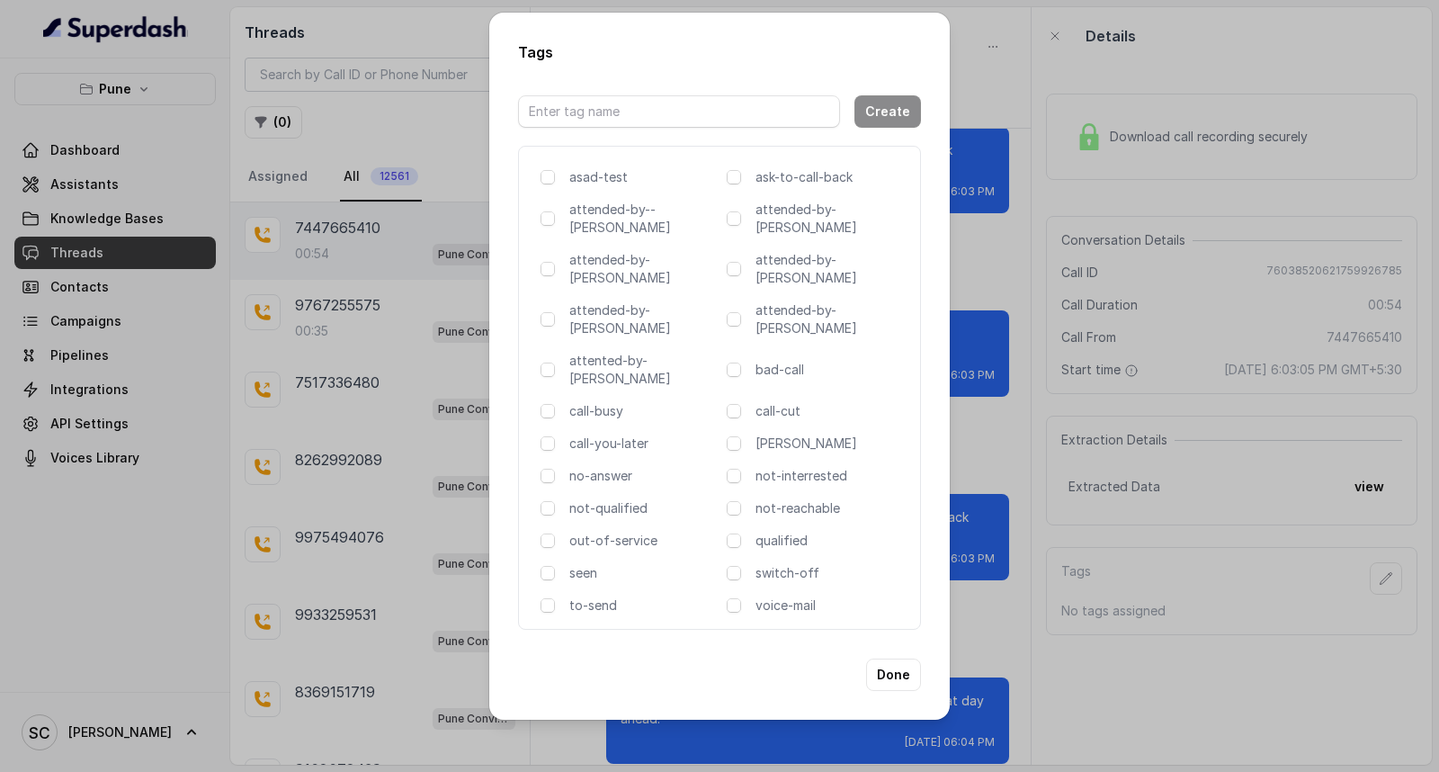
click at [1020, 436] on div "Tags Create asad-test ask-to-call-back attended-by--[PERSON_NAME] attended-by-[…" at bounding box center [719, 386] width 1439 height 772
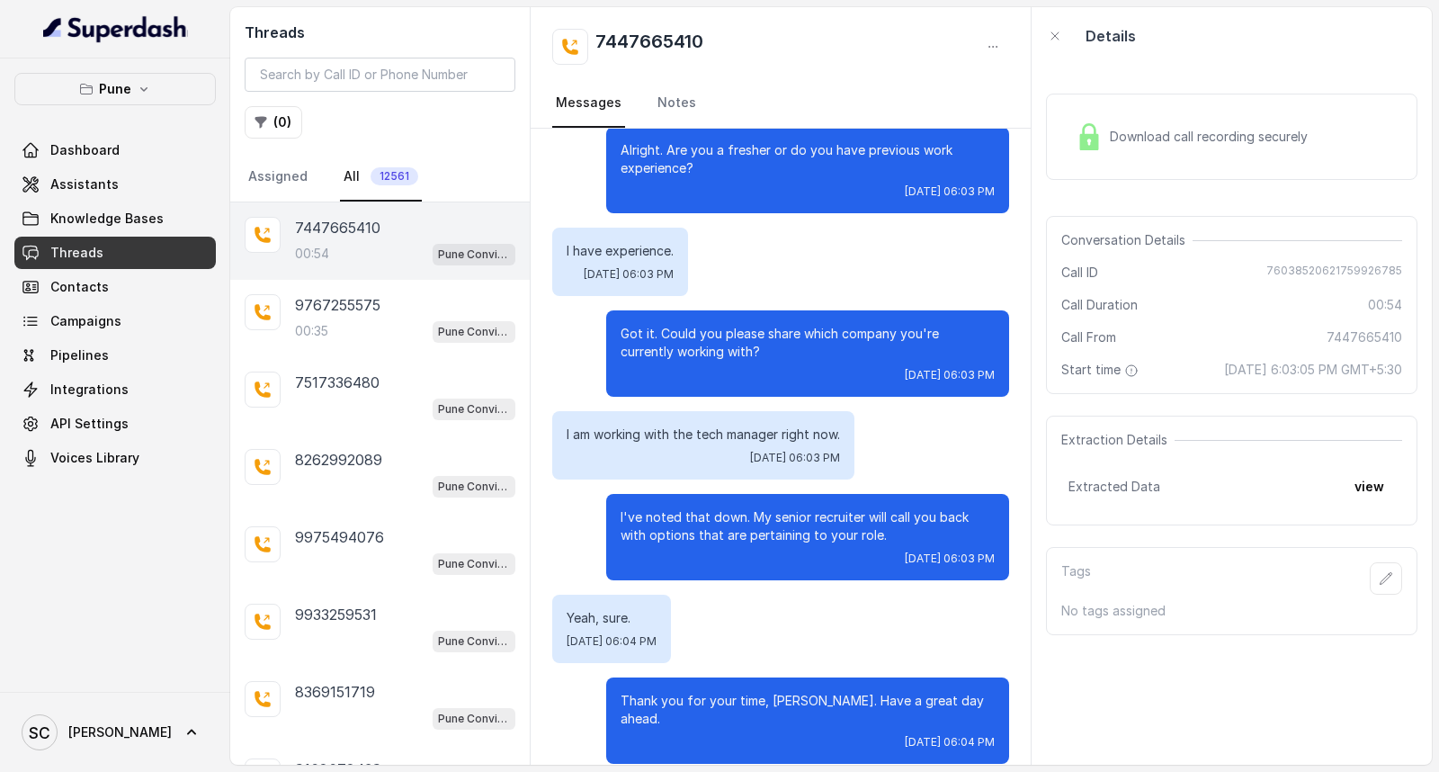
click at [654, 25] on div "7447665410 Messages Notes" at bounding box center [781, 67] width 500 height 121
copy div "7447665410"
click at [437, 67] on input "search" at bounding box center [380, 75] width 271 height 34
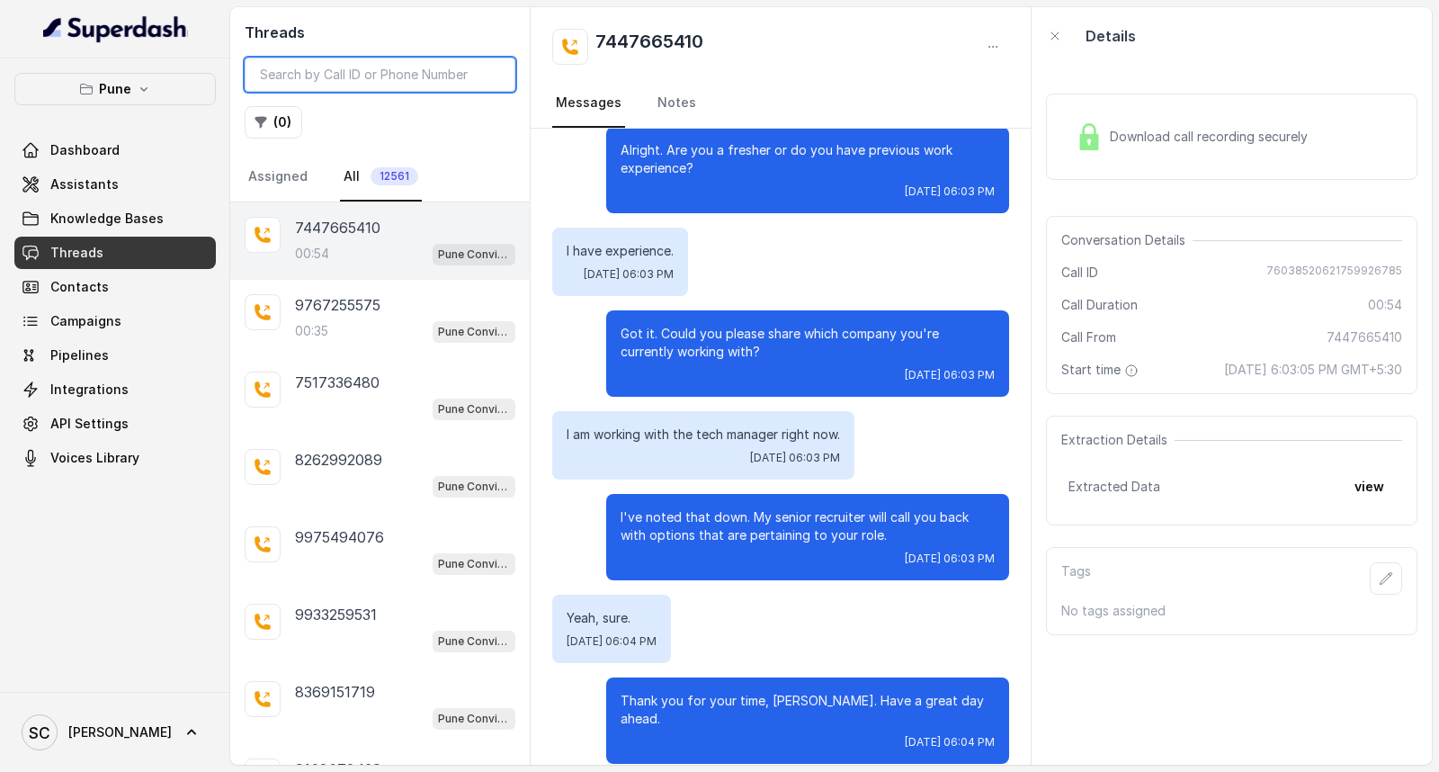
paste input "7447665410"
type input "7447665410"
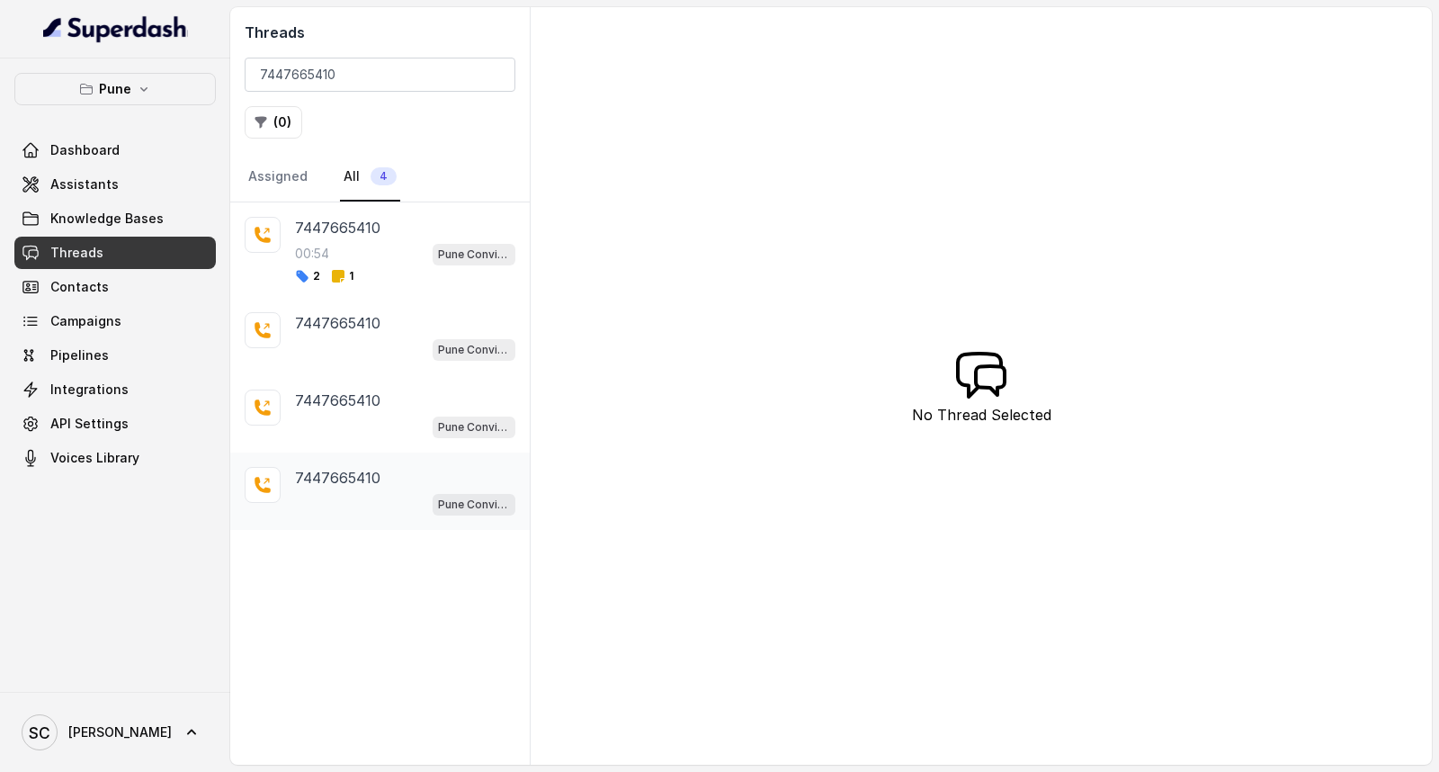
click at [347, 490] on div "7447665410 Pune Conviction HR Outbound Assistant" at bounding box center [405, 491] width 220 height 49
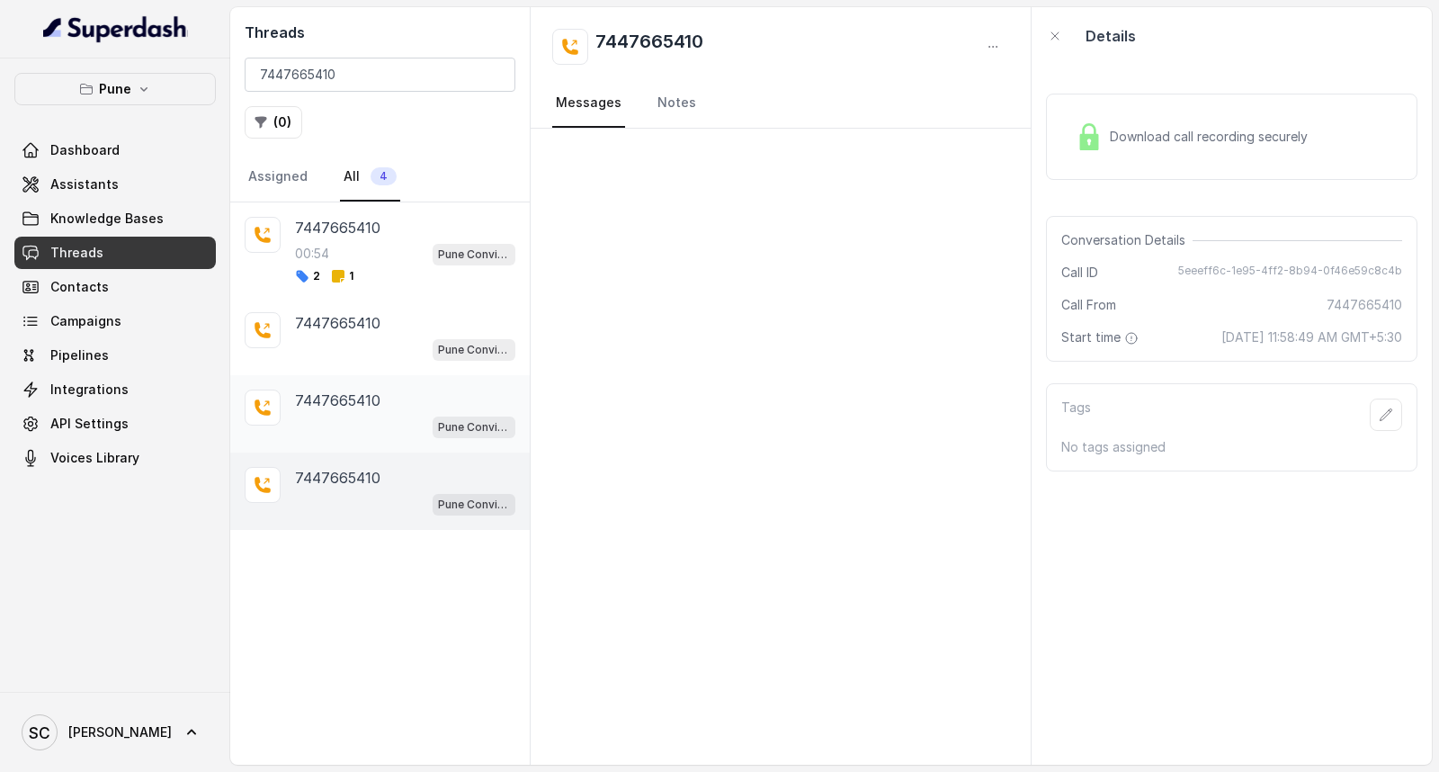
click at [351, 436] on div "Pune Conviction HR Outbound Assistant" at bounding box center [405, 426] width 220 height 23
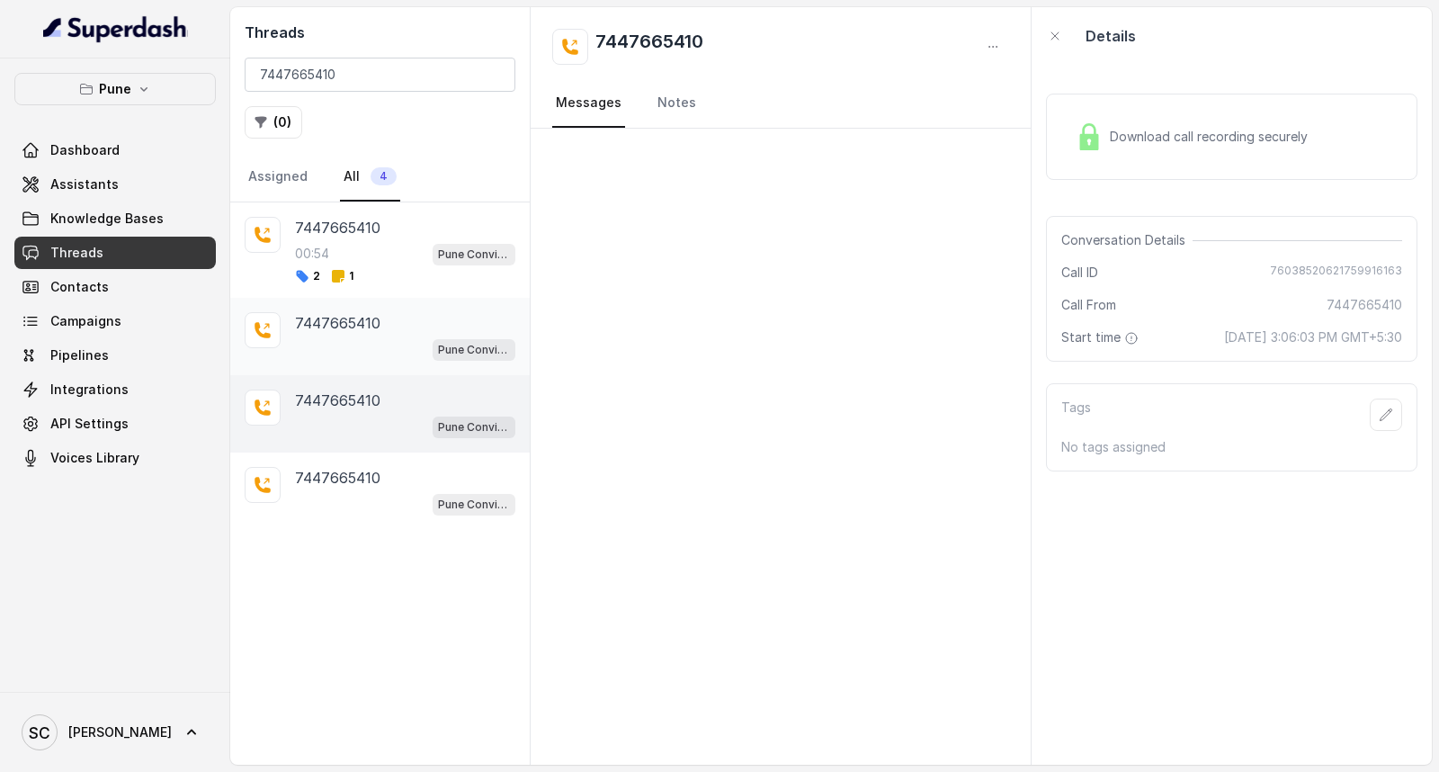
click at [378, 333] on p "7447665410" at bounding box center [337, 323] width 85 height 22
click at [336, 381] on div "7447665410 Pune Conviction HR Outbound Assistant" at bounding box center [380, 413] width 300 height 77
click at [352, 448] on div "7447665410 Pune Conviction HR Outbound Assistant" at bounding box center [380, 413] width 300 height 77
click at [347, 475] on p "7447665410" at bounding box center [337, 478] width 85 height 22
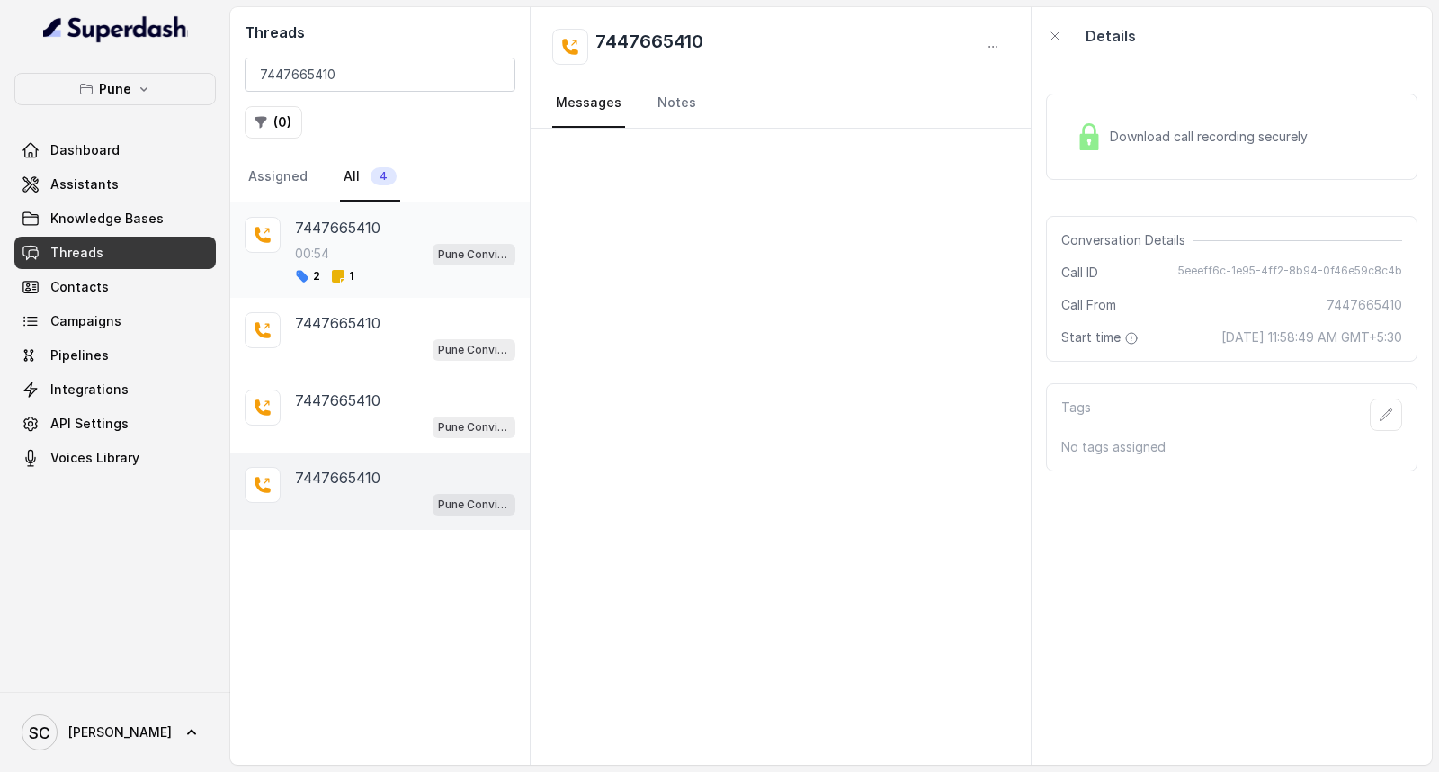
click at [351, 256] on div "00:54 Pune Conviction HR Outbound Assistant" at bounding box center [405, 253] width 220 height 23
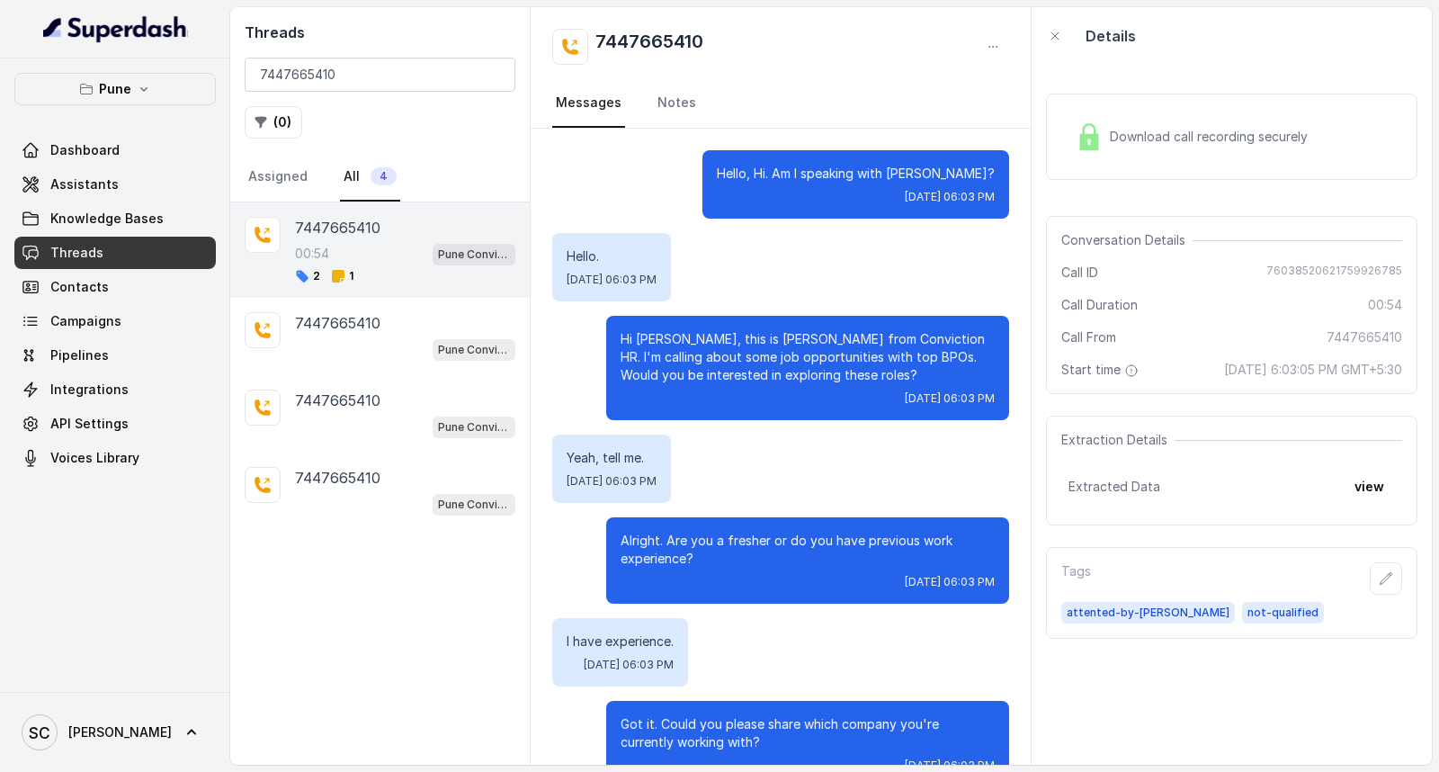
scroll to position [390, 0]
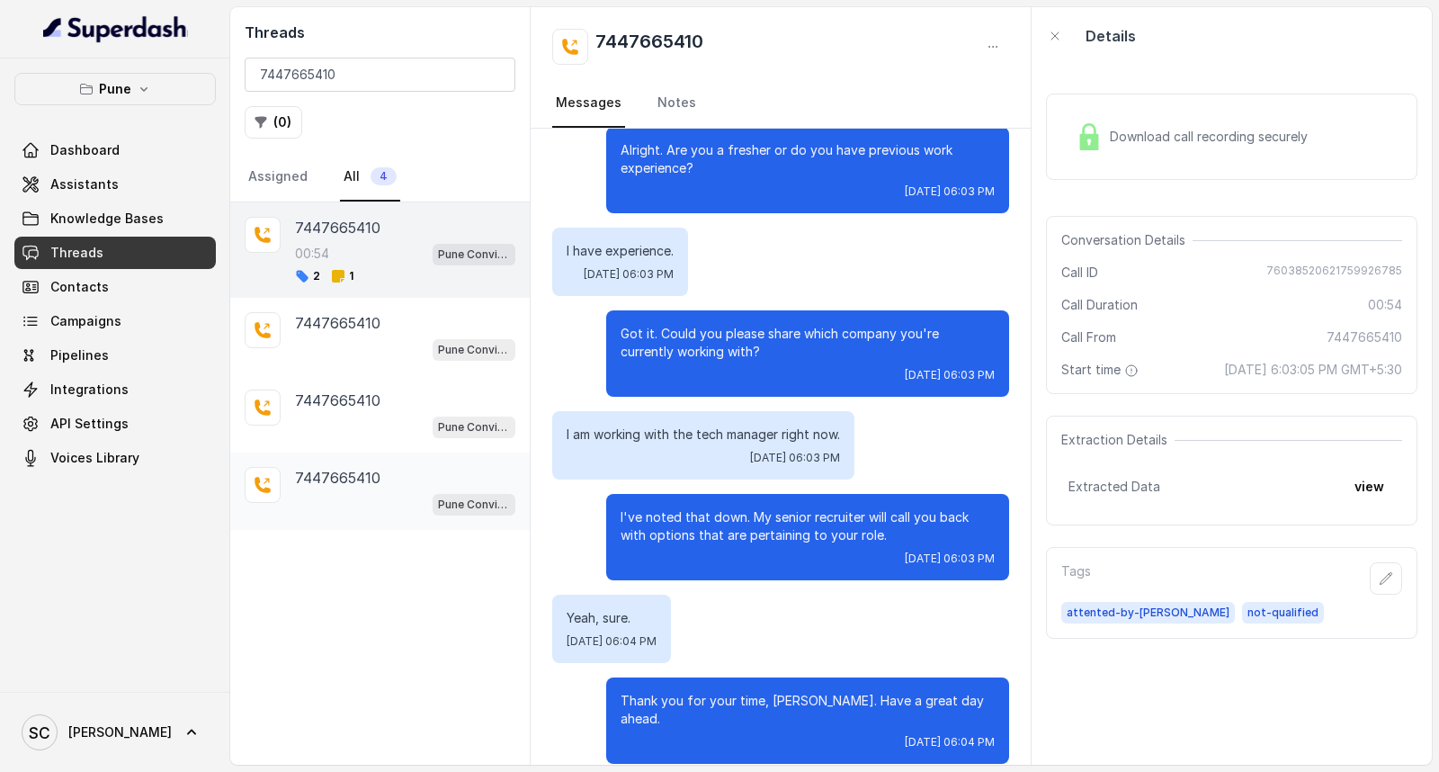
click at [355, 471] on p "7447665410" at bounding box center [337, 478] width 85 height 22
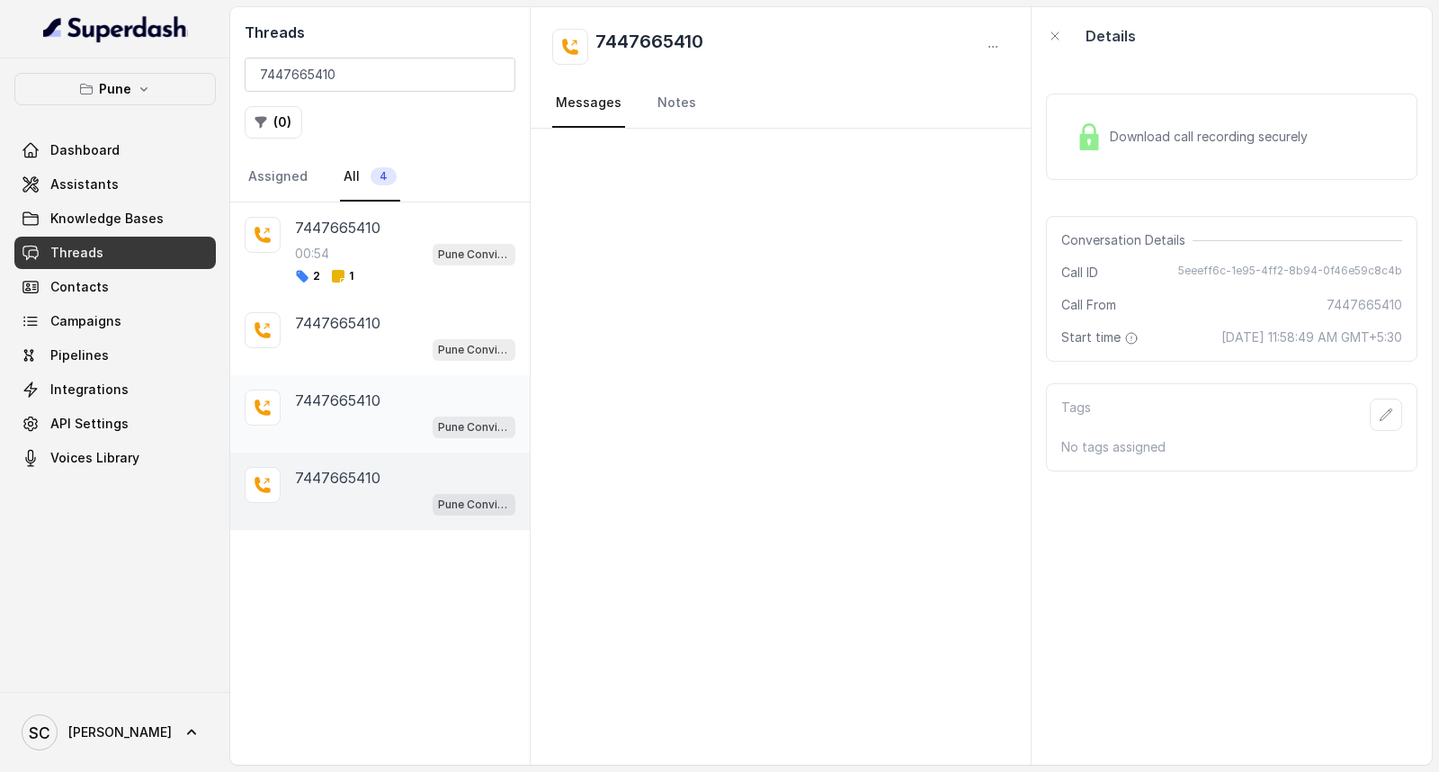
click at [339, 410] on p "7447665410" at bounding box center [337, 401] width 85 height 22
click at [346, 486] on p "7447665410" at bounding box center [337, 478] width 85 height 22
click at [312, 434] on div "Pune Conviction HR Outbound Assistant" at bounding box center [405, 426] width 220 height 23
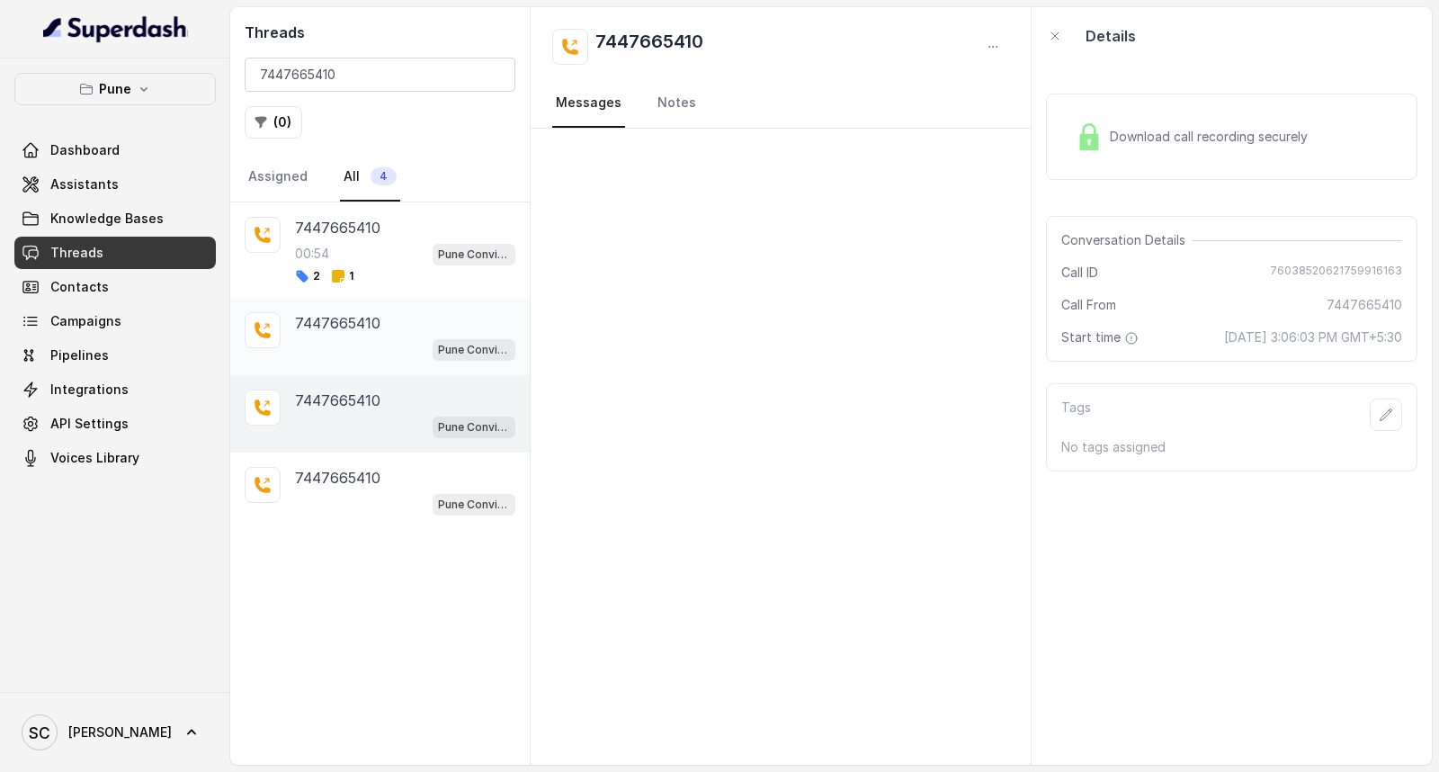
click at [301, 353] on div "Pune Conviction HR Outbound Assistant" at bounding box center [405, 348] width 220 height 23
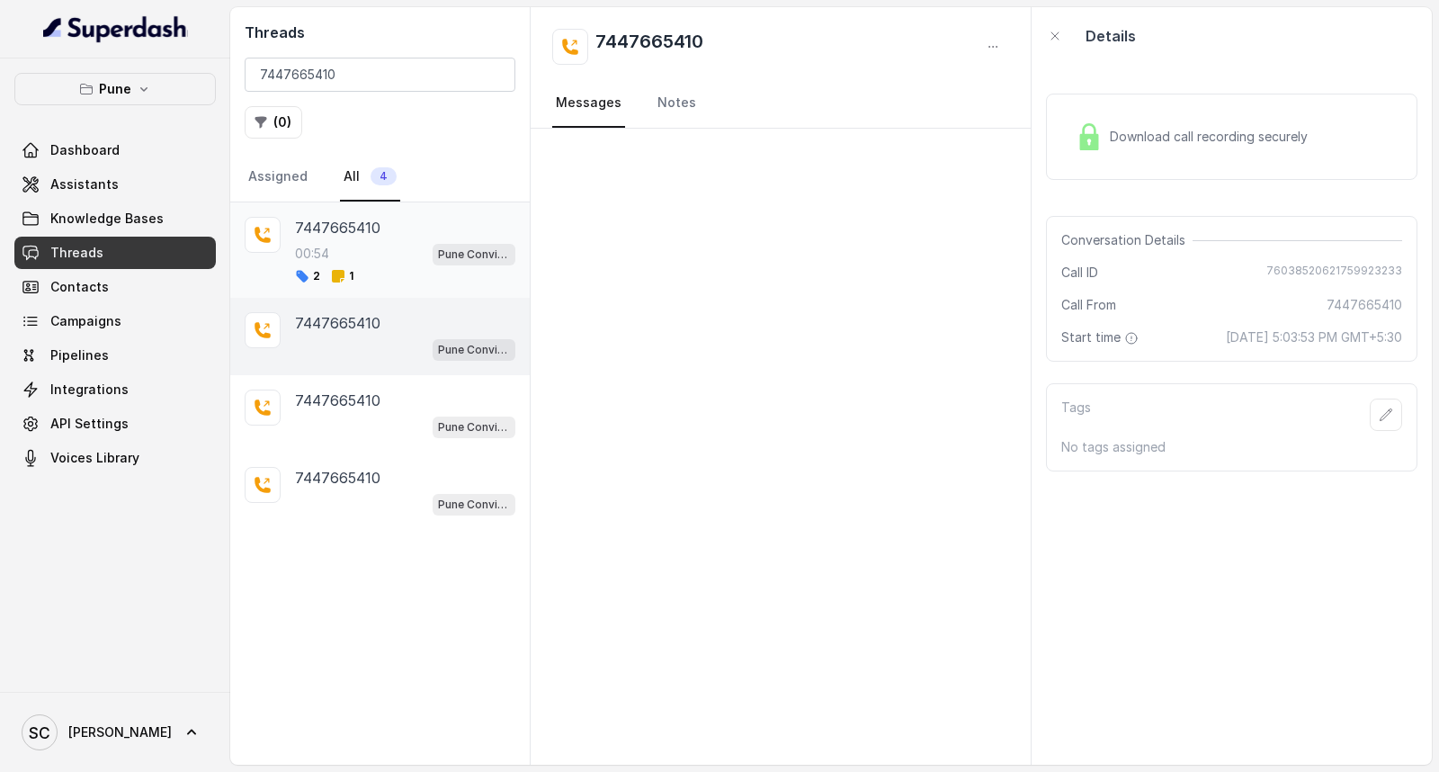
click at [326, 285] on div "7447665410 00:54 Pune Conviction HR Outbound Assistant 2 1" at bounding box center [380, 249] width 300 height 95
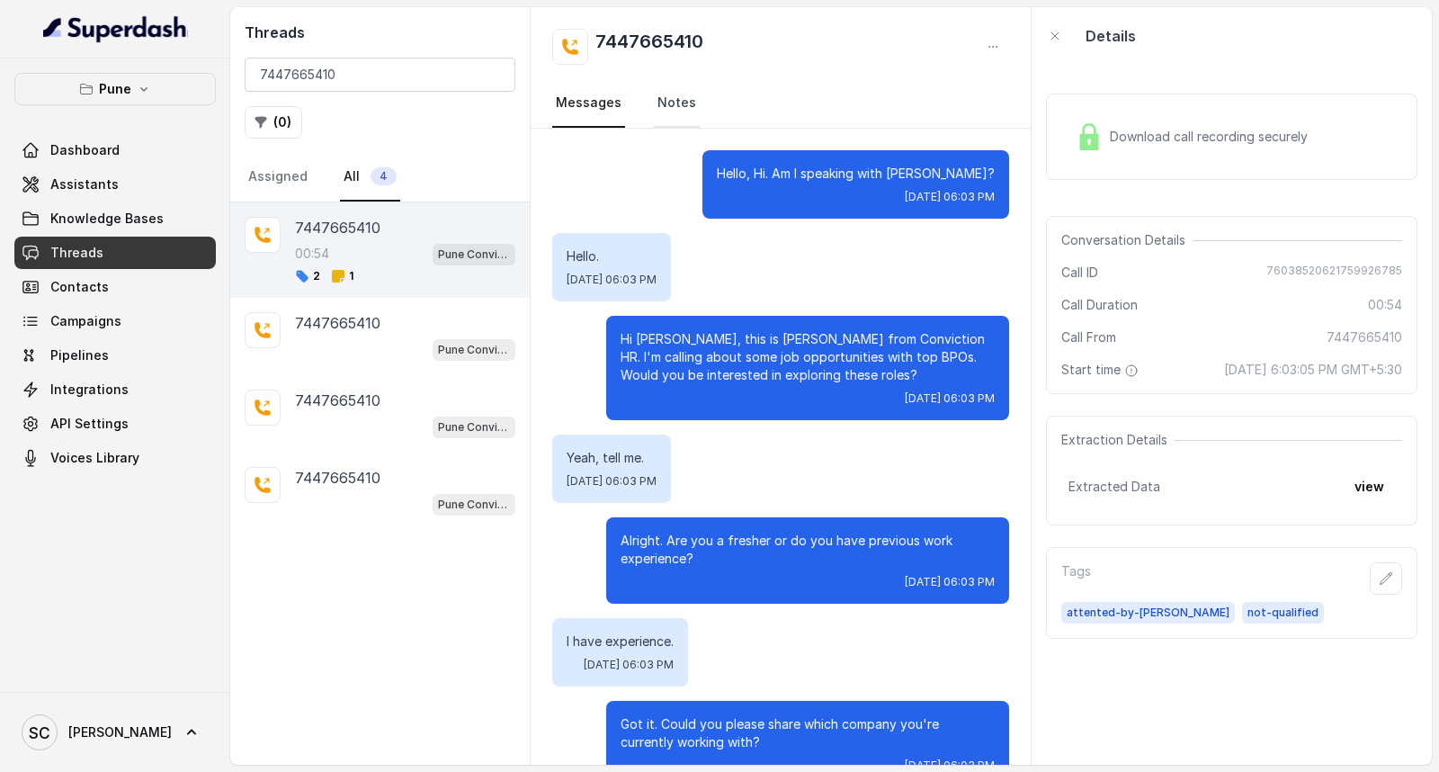
click at [679, 106] on link "Notes" at bounding box center [677, 103] width 46 height 49
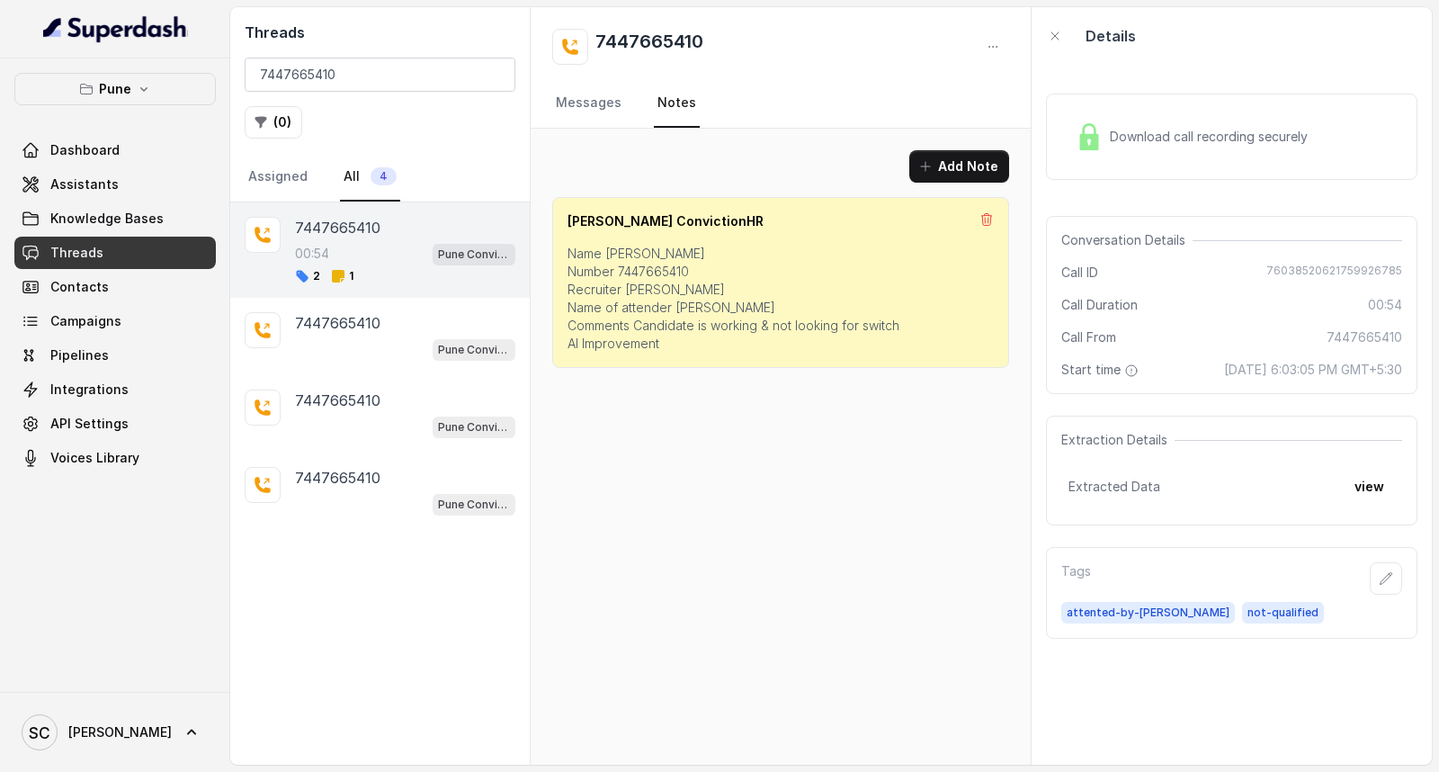
click at [894, 50] on div "7447665410" at bounding box center [780, 47] width 457 height 36
click at [492, 75] on input "7447665410" at bounding box center [380, 75] width 271 height 34
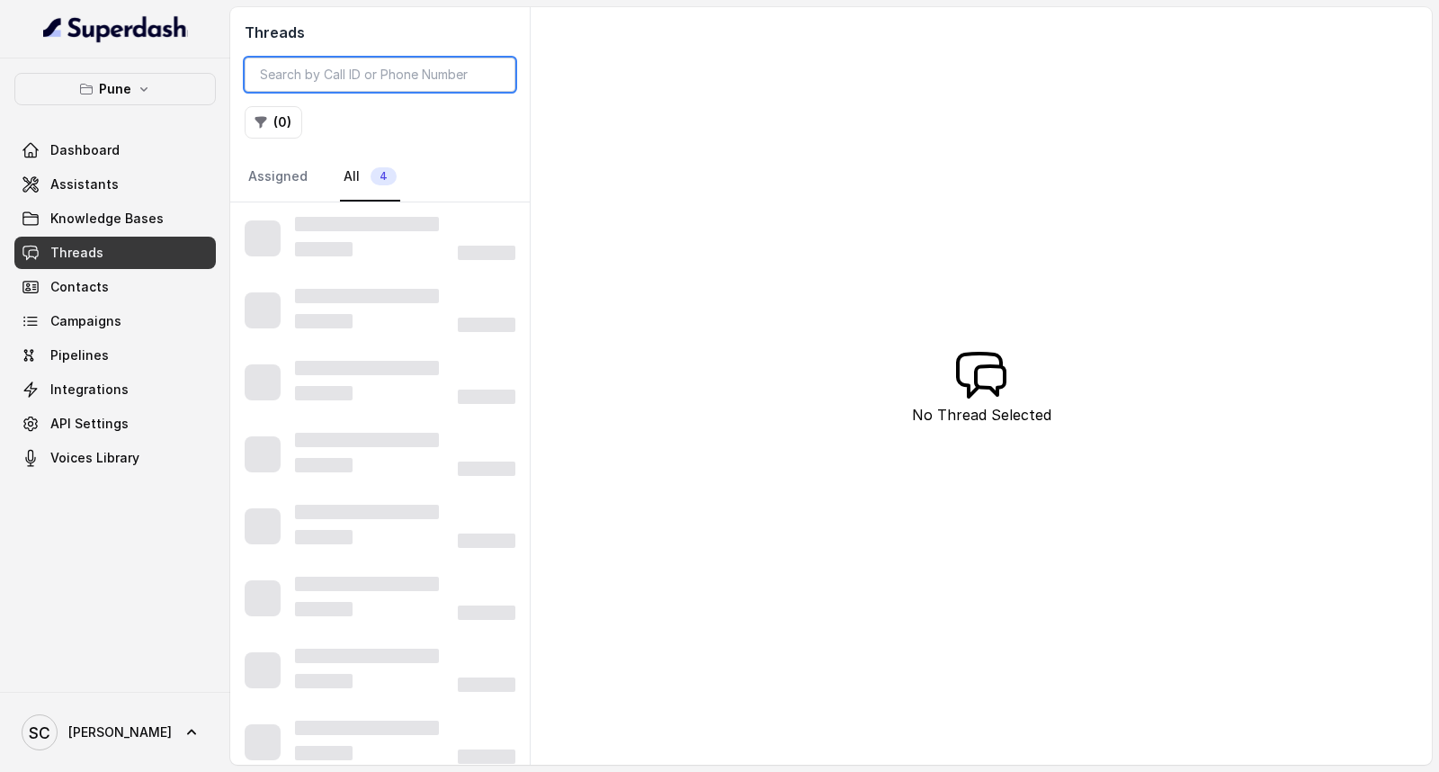
click at [478, 68] on input "search" at bounding box center [380, 75] width 271 height 34
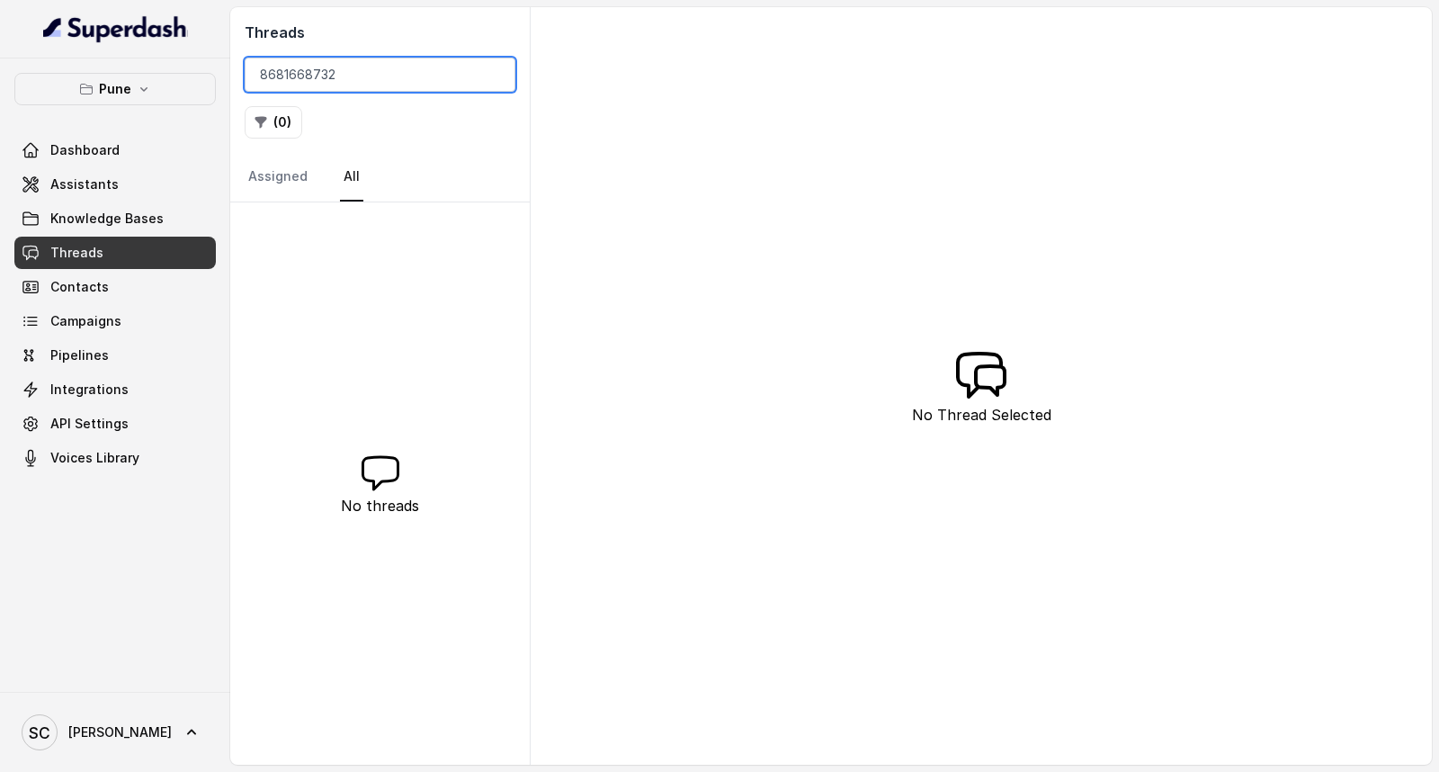
click at [283, 76] on input "8681668732" at bounding box center [380, 75] width 271 height 34
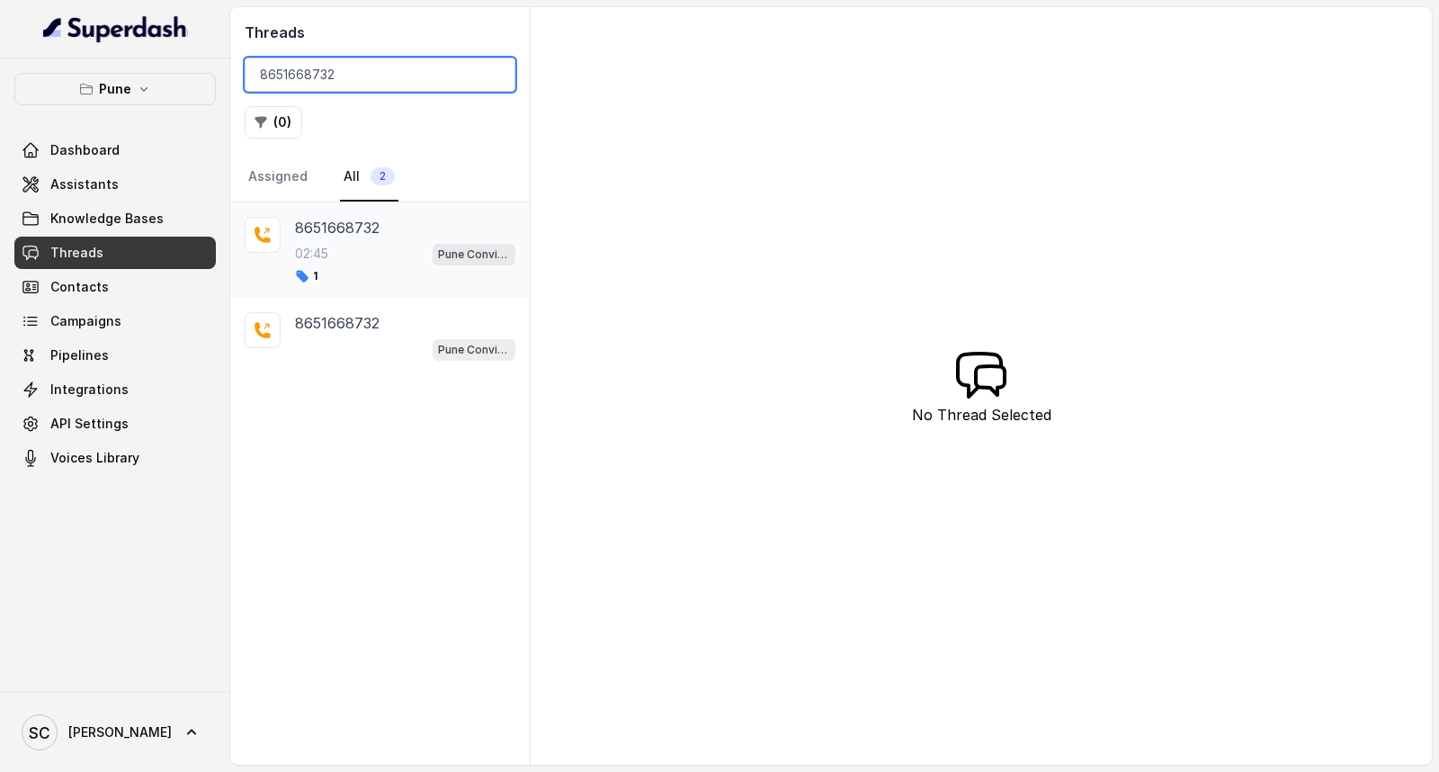
type input "8651668732"
click at [383, 264] on div "02:45 Pune Conviction HR Outbound Assistant" at bounding box center [405, 253] width 220 height 23
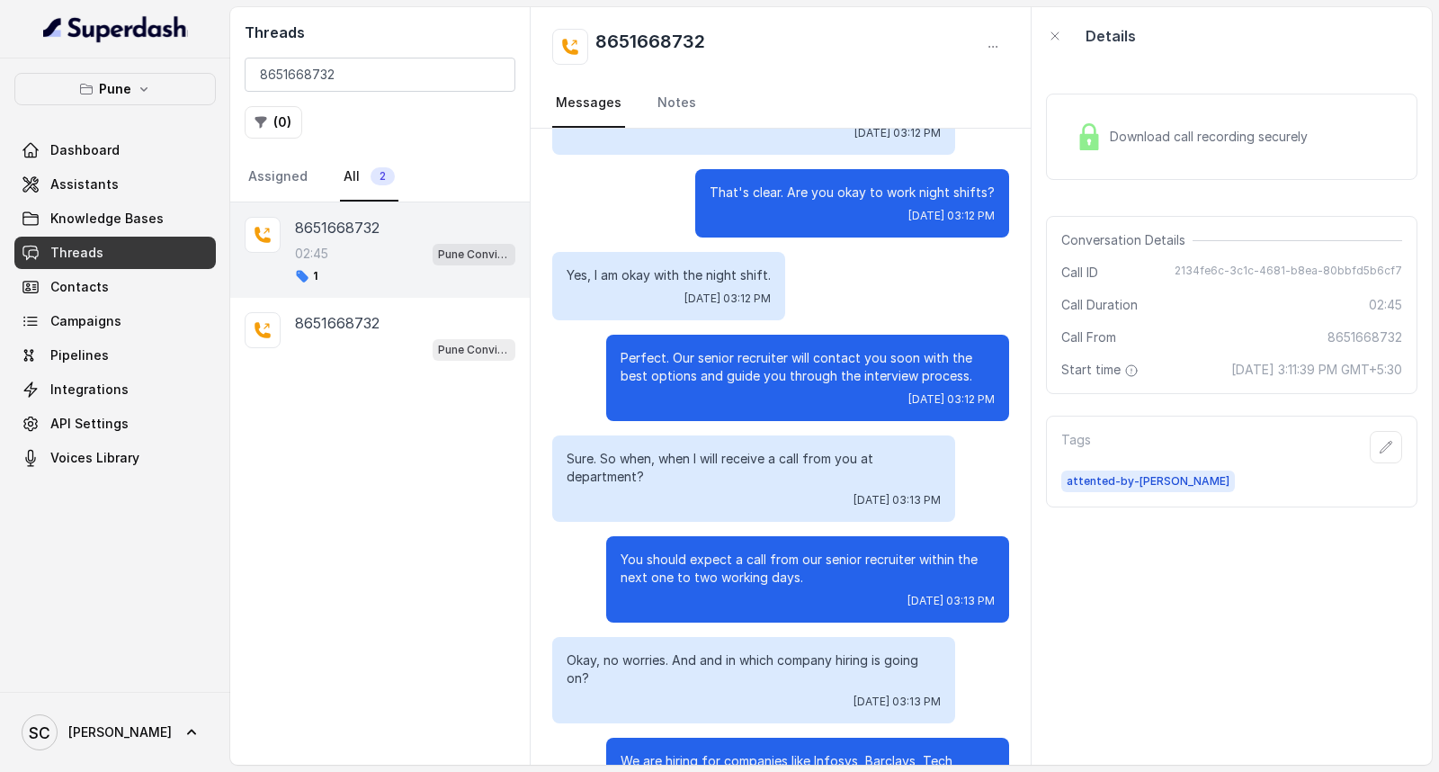
scroll to position [1152, 0]
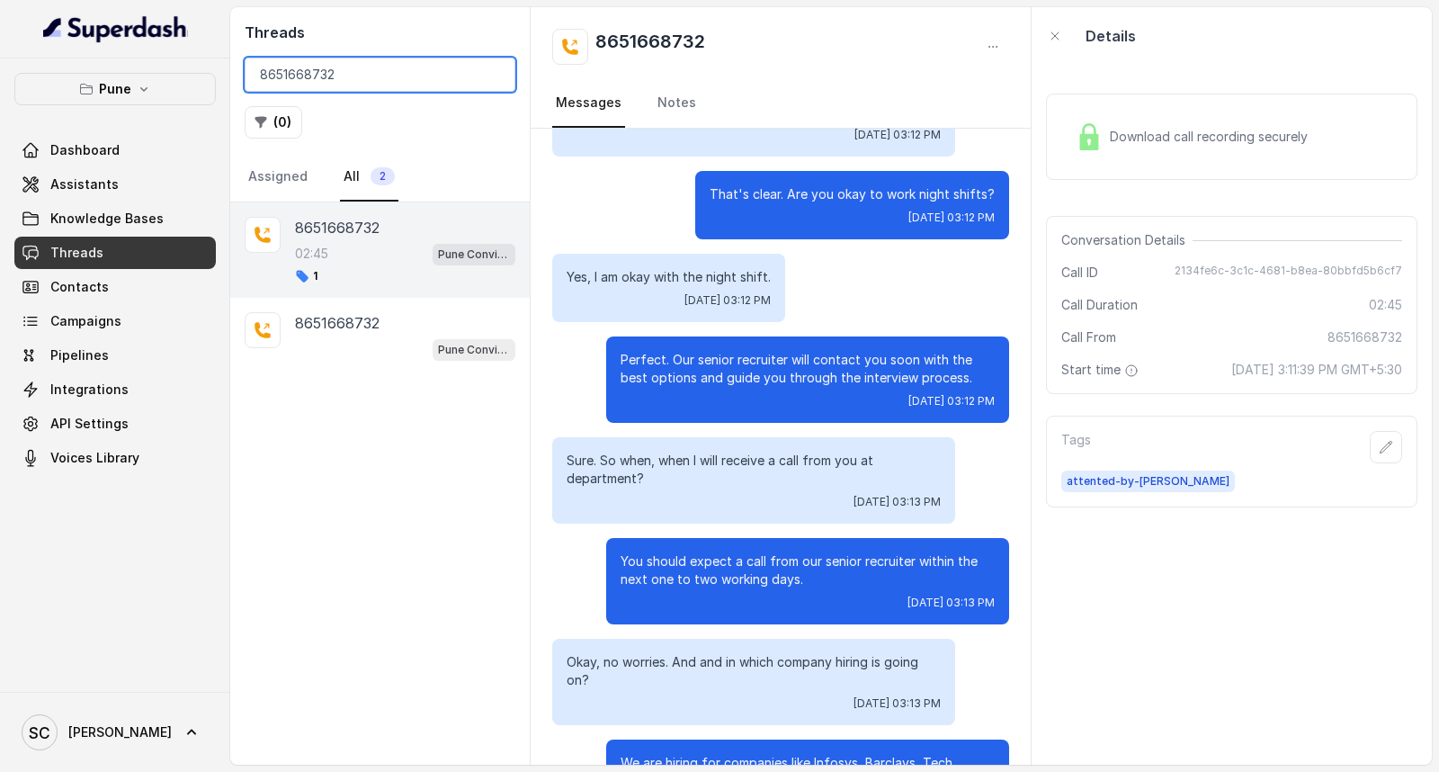
click at [493, 79] on input "8651668732" at bounding box center [380, 75] width 271 height 34
click at [491, 68] on input "8651668732" at bounding box center [380, 75] width 271 height 34
click at [496, 72] on input "8651668732" at bounding box center [380, 75] width 271 height 34
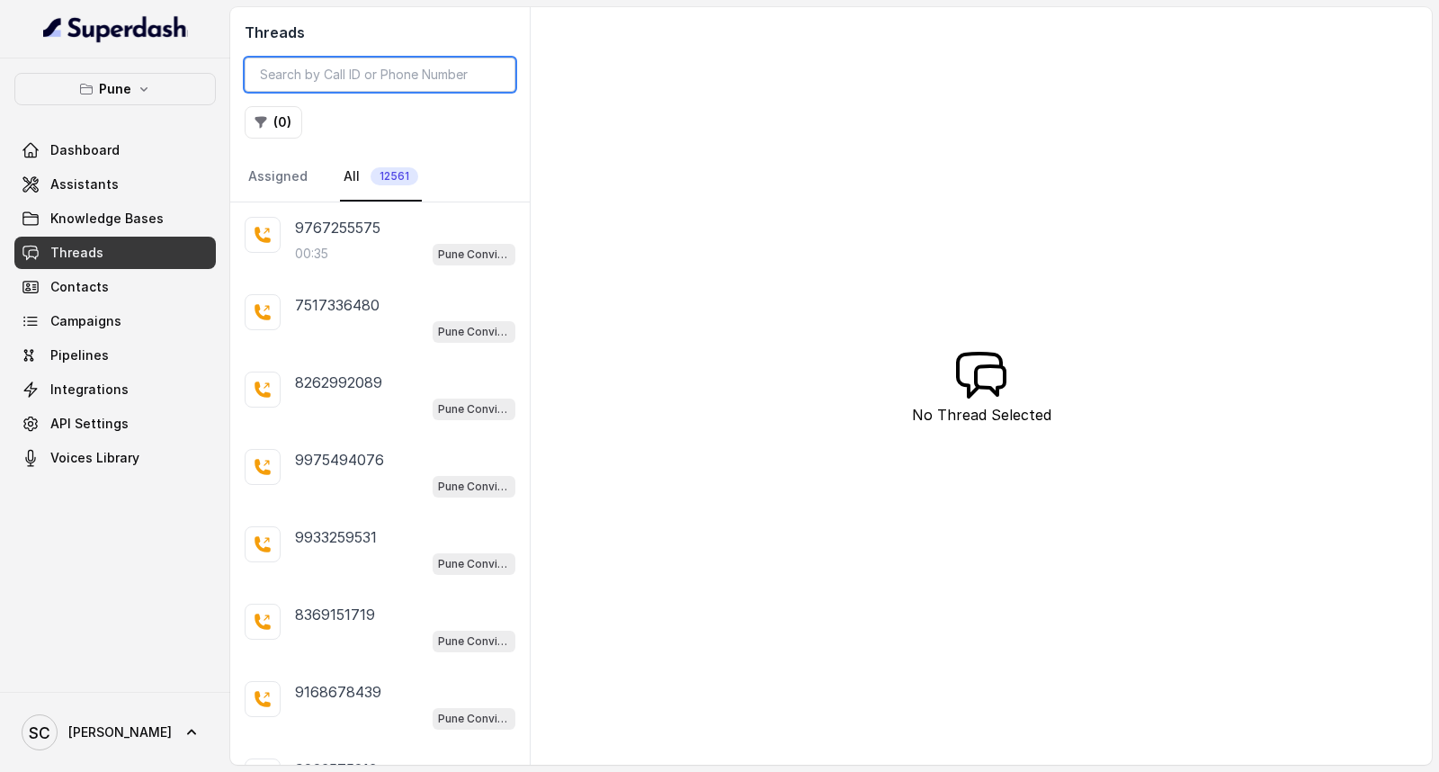
click at [361, 85] on input "search" at bounding box center [380, 75] width 271 height 34
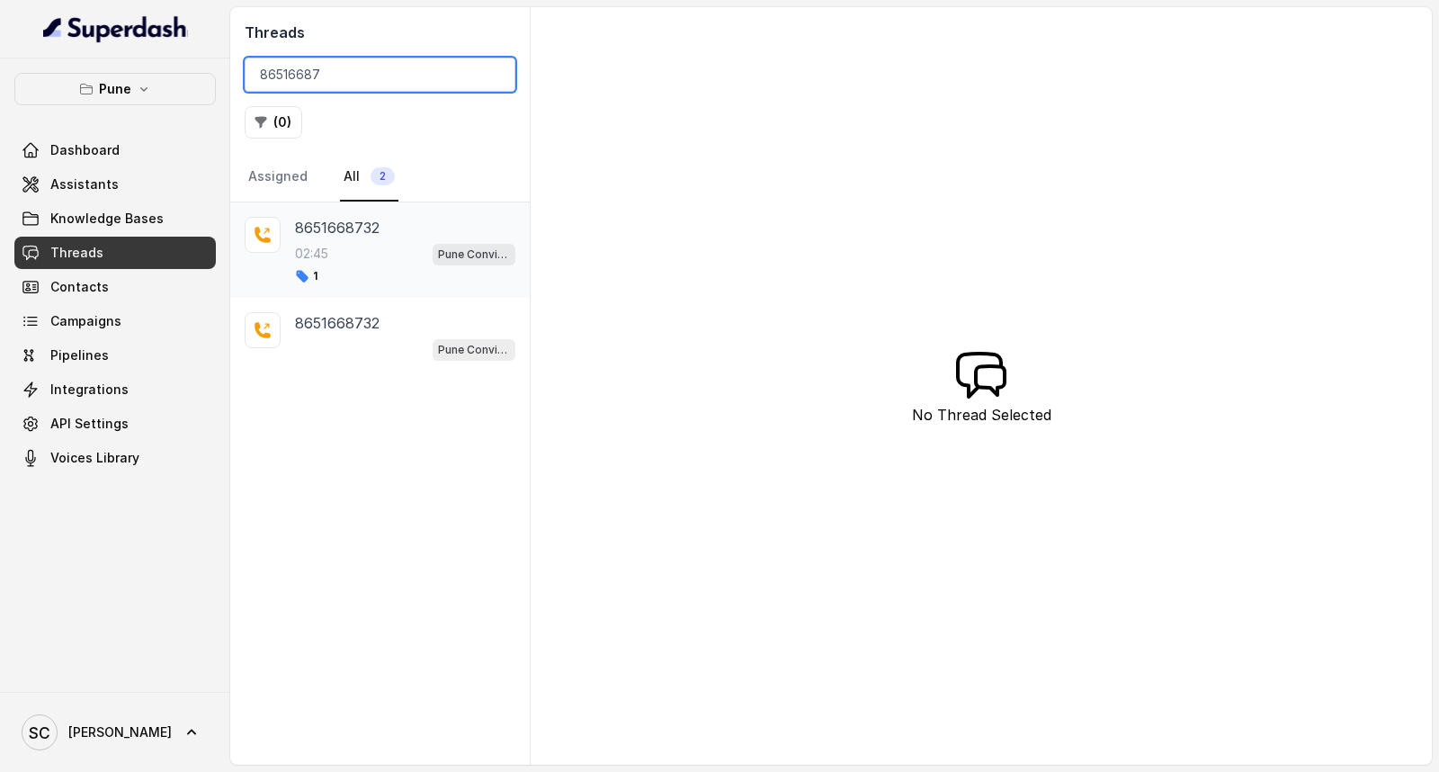
type input "86516687"
click at [366, 235] on p "8651668732" at bounding box center [337, 228] width 85 height 22
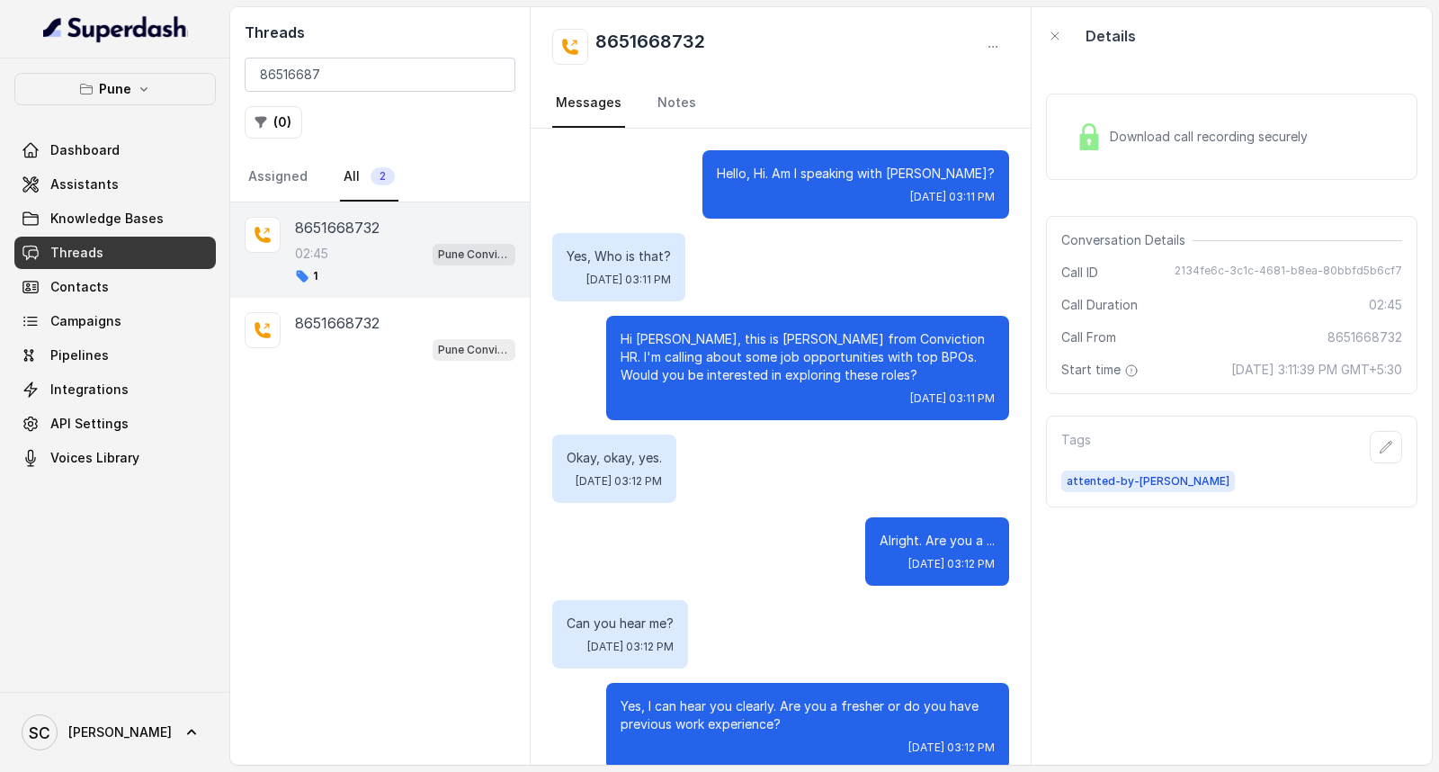
scroll to position [2451, 0]
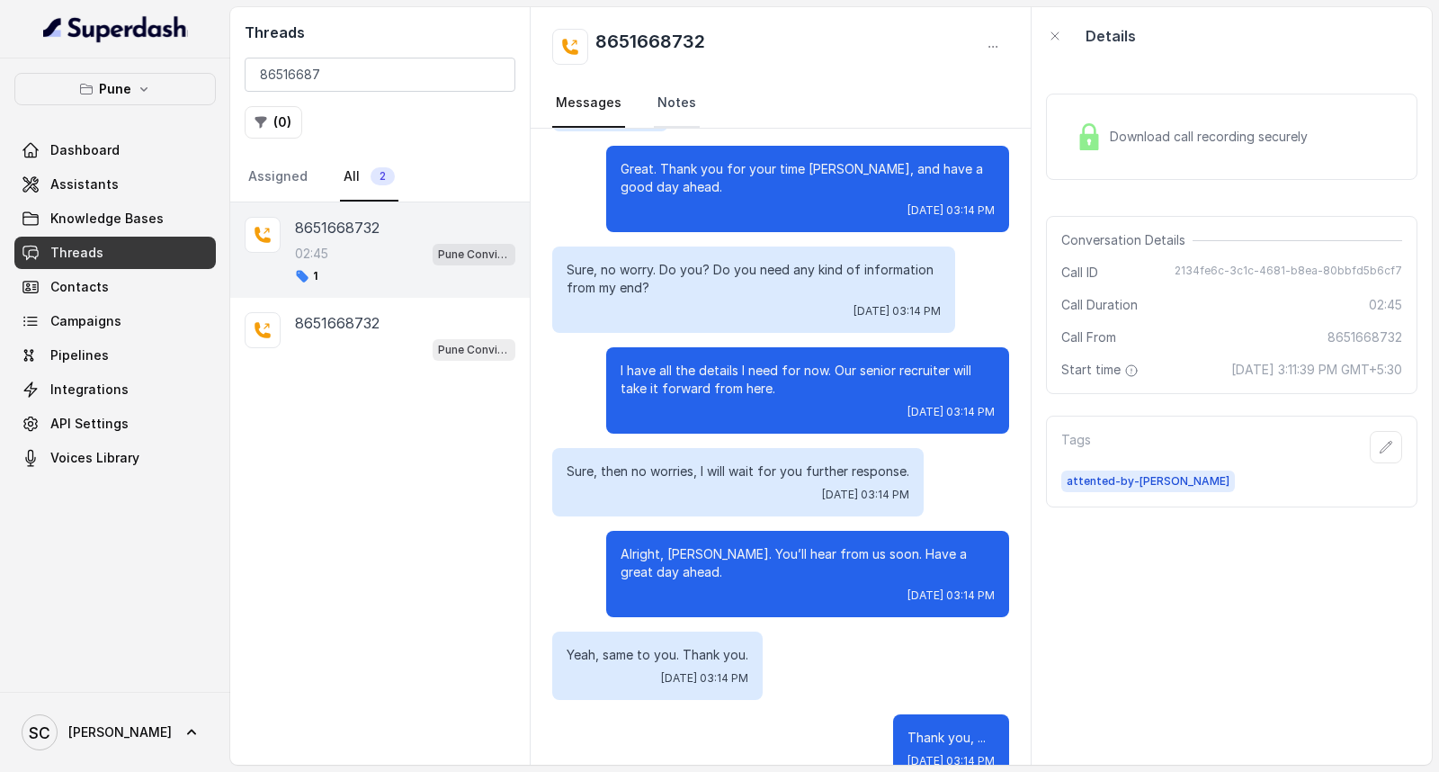
click at [677, 113] on link "Notes" at bounding box center [677, 103] width 46 height 49
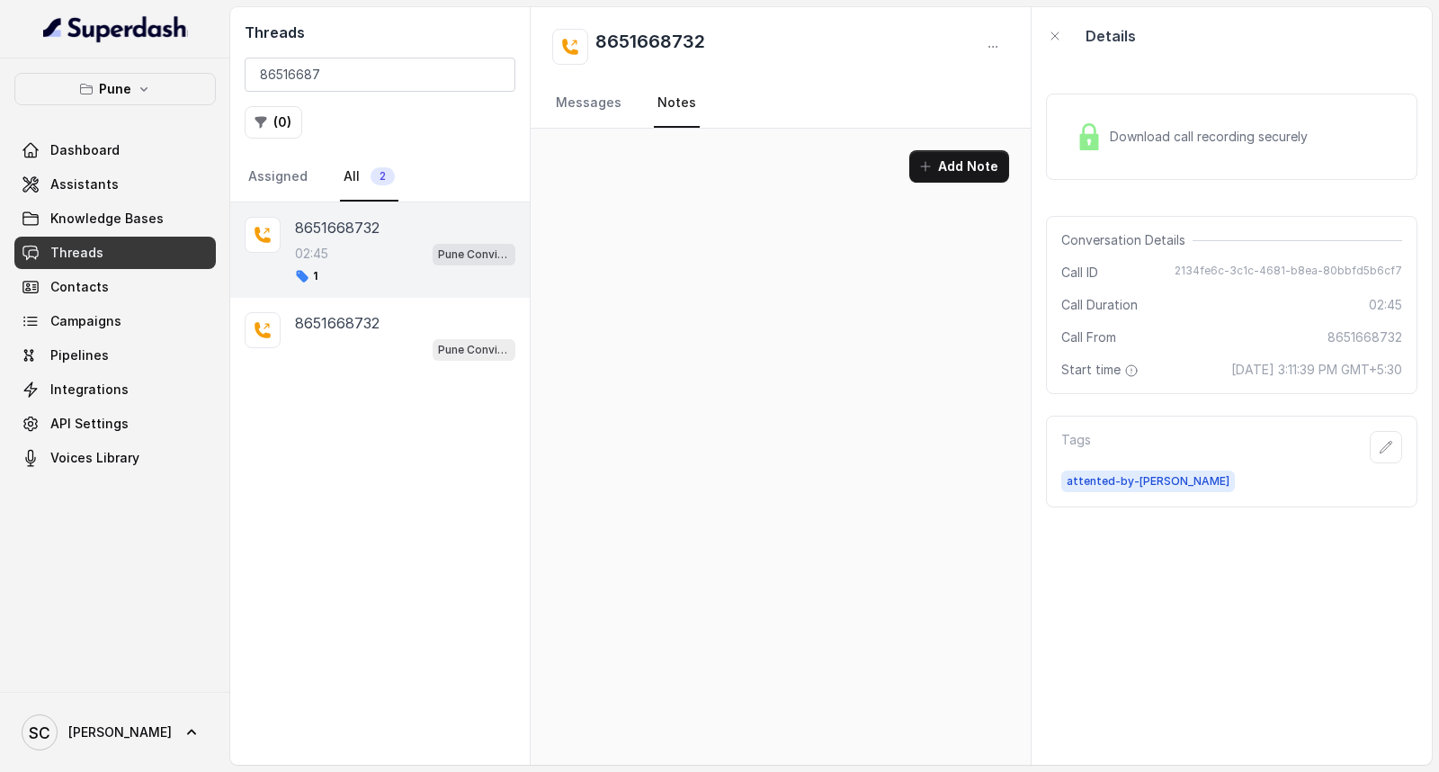
scroll to position [0, 0]
click at [947, 157] on button "Add Note" at bounding box center [959, 166] width 100 height 32
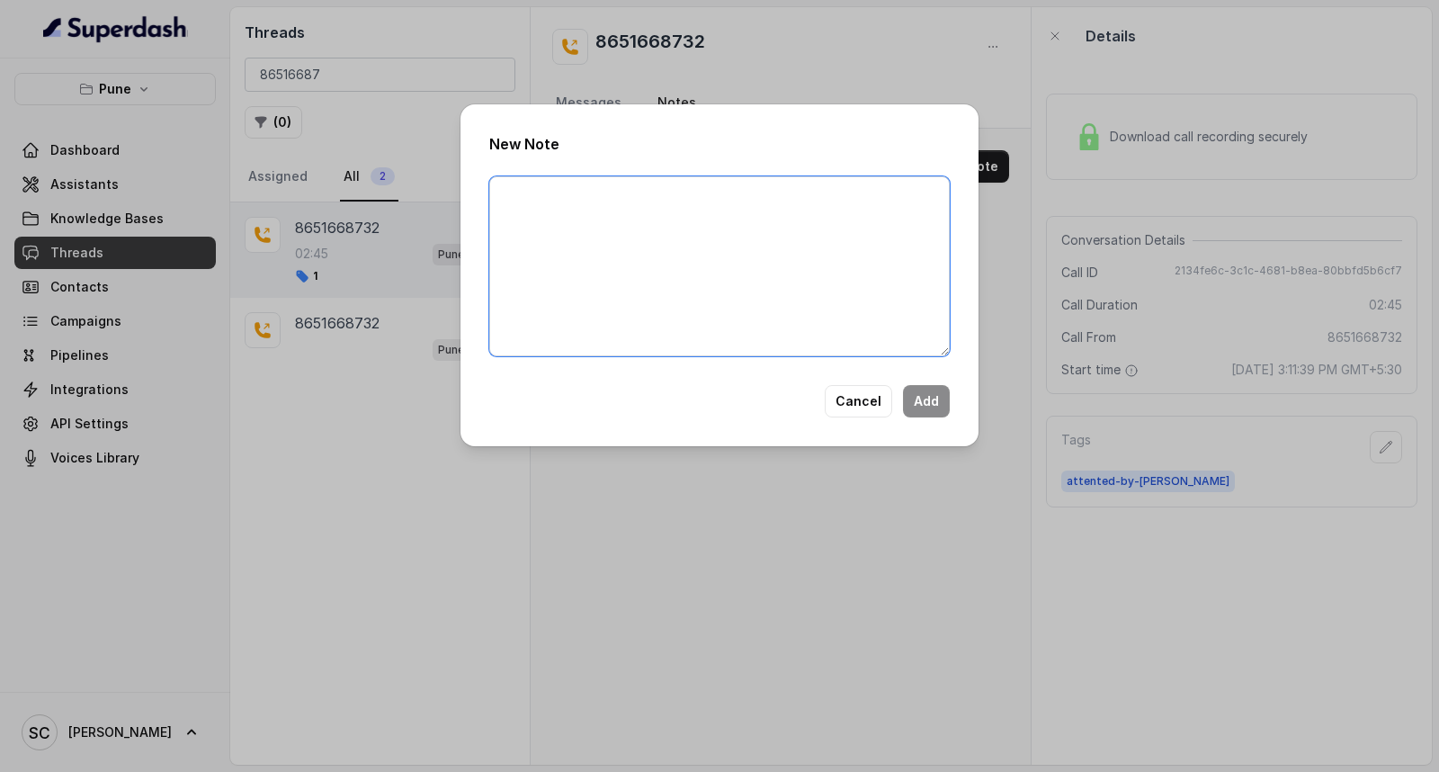
click at [898, 213] on textarea at bounding box center [719, 266] width 461 height 180
paste textarea "Name Number Recruiter Name of attender Comments AI Improvement"
click at [604, 200] on textarea "Name Number Recruiter Name of attender Comments AI Improvement" at bounding box center [719, 266] width 461 height 180
click at [569, 217] on textarea "Name [PERSON_NAME] Number Recruiter Name of attender Comments AI Improvement" at bounding box center [719, 266] width 461 height 180
click at [729, 239] on textarea "Name [PERSON_NAME] Number 8651668732 Recruiter Name of attender Comments AI Imp…" at bounding box center [719, 266] width 461 height 180
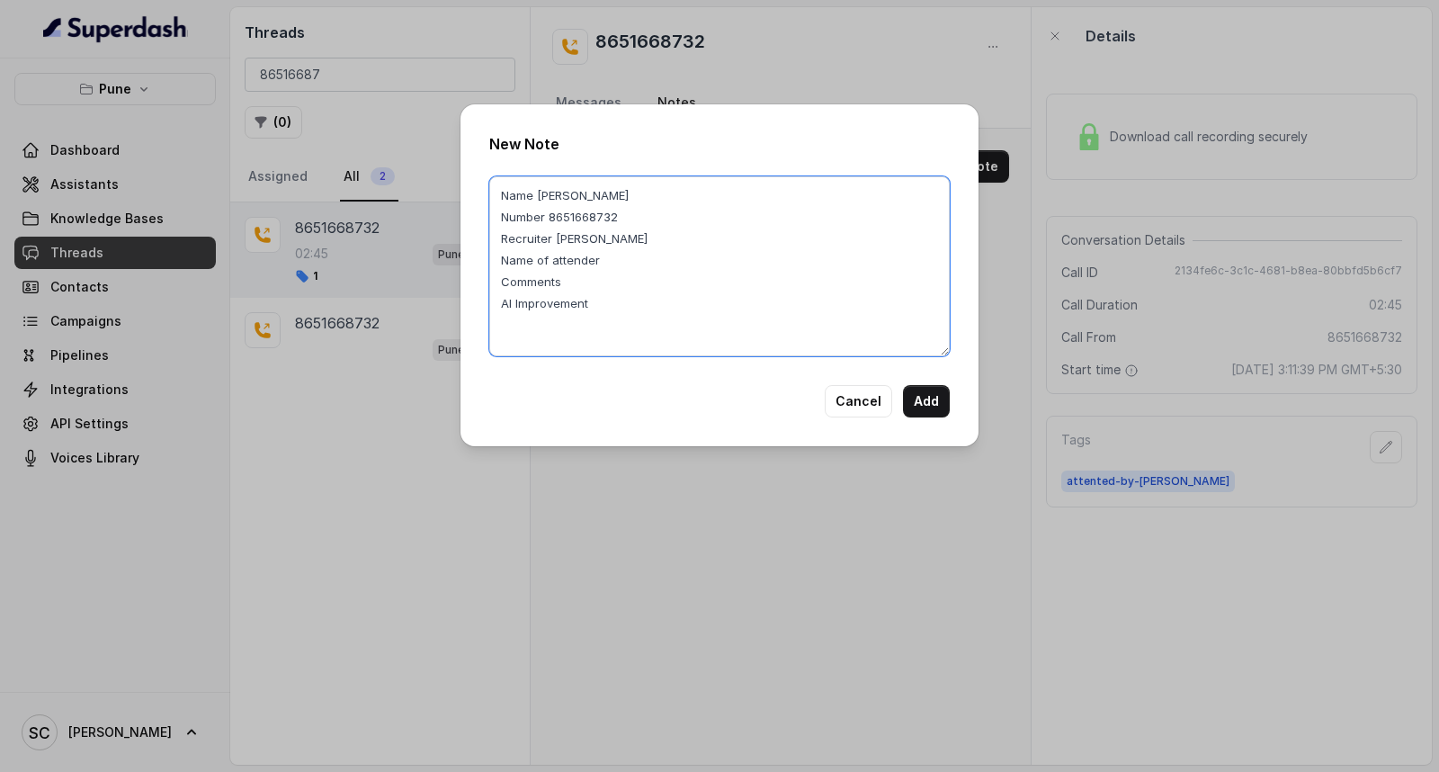
click at [720, 256] on textarea "Name [PERSON_NAME] Number 8651668732 Recruiter [PERSON_NAME] Name of attender C…" at bounding box center [719, 266] width 461 height 180
click at [621, 284] on textarea "Name [PERSON_NAME] Number 8651668732 Recruiter [PERSON_NAME] Name of attender […" at bounding box center [719, 266] width 461 height 180
drag, startPoint x: 538, startPoint y: 187, endPoint x: 644, endPoint y: 192, distance: 106.2
click at [644, 192] on textarea "Name [PERSON_NAME] Number 8651668732 Recruiter [PERSON_NAME] Name of attender […" at bounding box center [719, 266] width 461 height 180
type textarea "Name [PERSON_NAME] Number 8651668732 Recruiter [PERSON_NAME] Name of attender […"
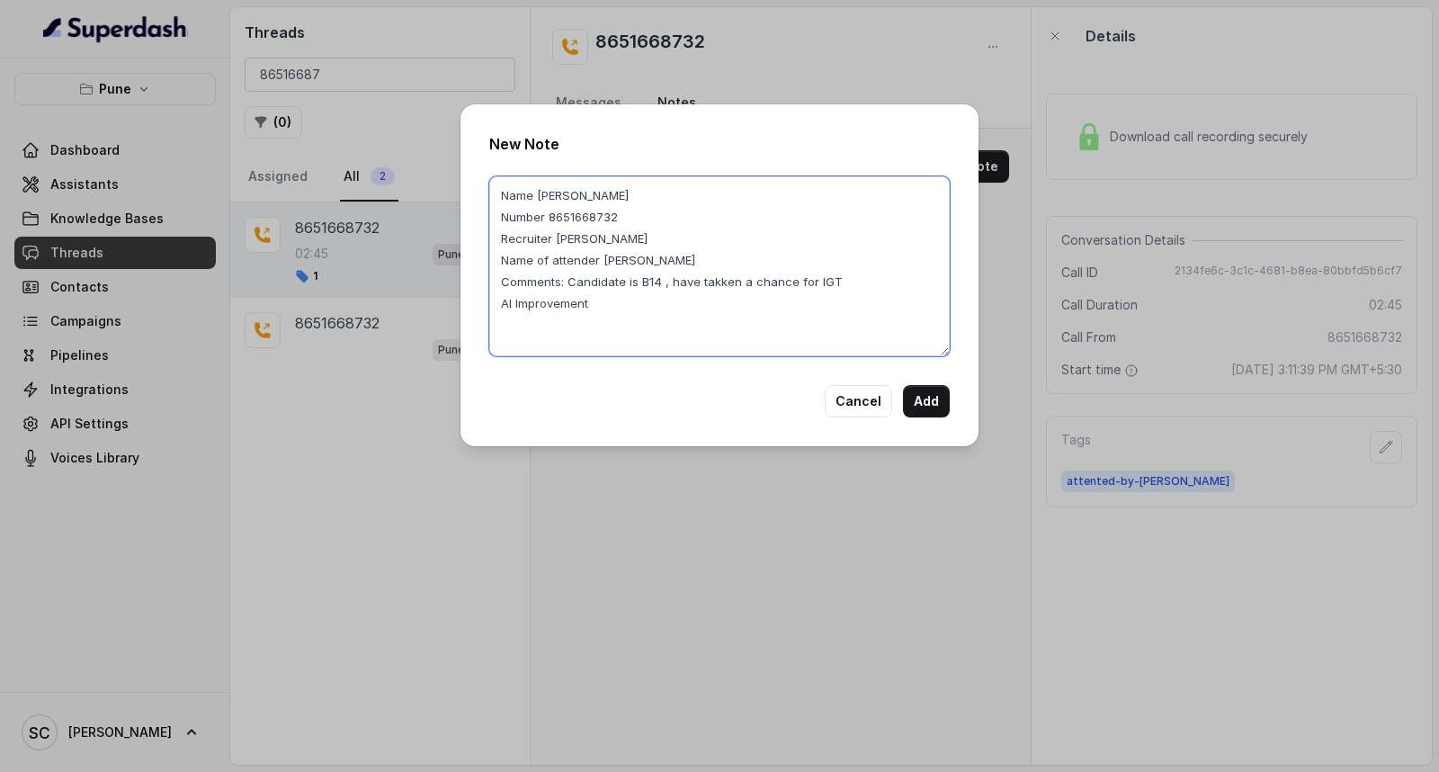
drag, startPoint x: 551, startPoint y: 218, endPoint x: 648, endPoint y: 220, distance: 97.2
click at [648, 220] on textarea "Name [PERSON_NAME] Number 8651668732 Recruiter [PERSON_NAME] Name of attender […" at bounding box center [719, 266] width 461 height 180
drag, startPoint x: 569, startPoint y: 281, endPoint x: 843, endPoint y: 271, distance: 274.6
click at [843, 271] on textarea "Name [PERSON_NAME] Number 8651668732 Recruiter [PERSON_NAME] Name of attender […" at bounding box center [719, 266] width 461 height 180
